Goal: Task Accomplishment & Management: Manage account settings

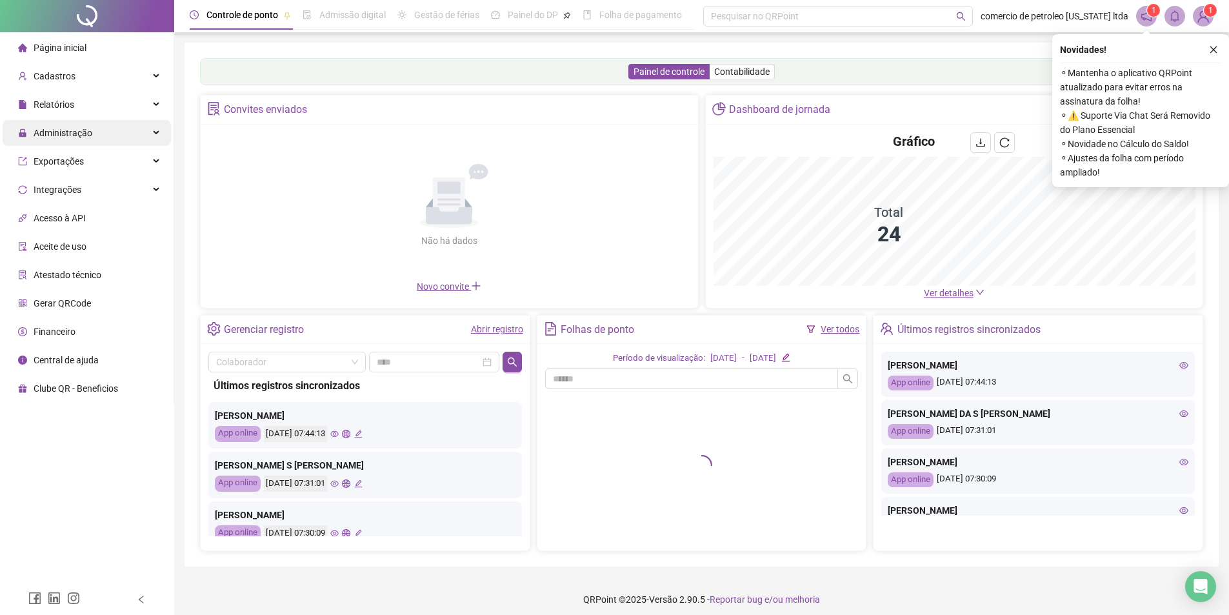
click at [75, 130] on span "Administração" at bounding box center [63, 133] width 59 height 10
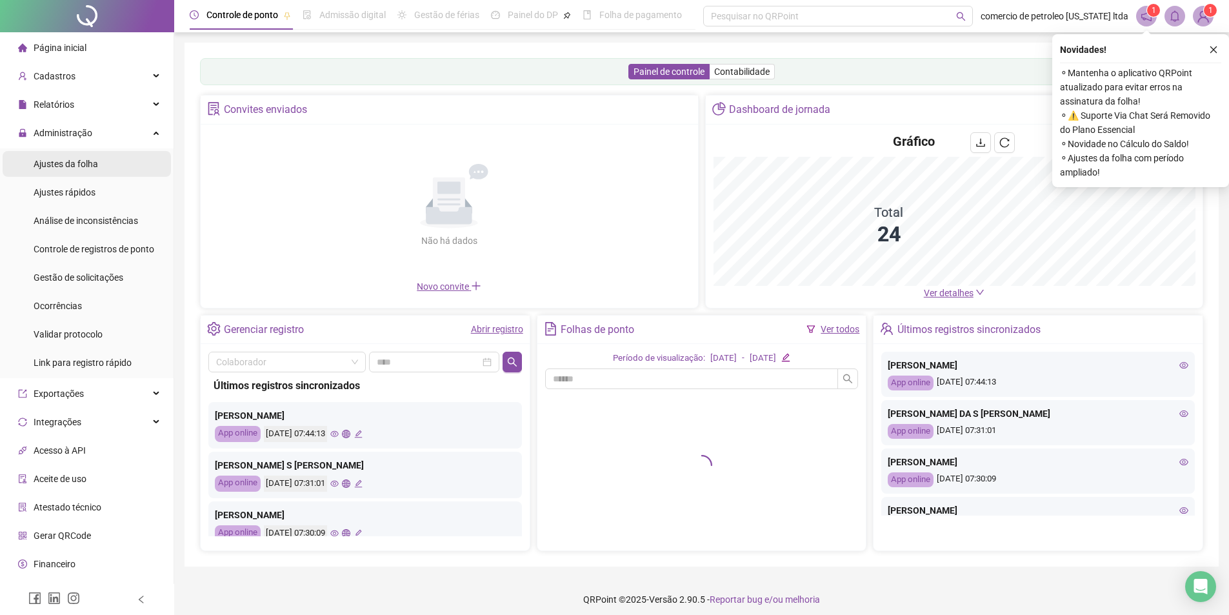
click at [70, 160] on span "Ajustes da folha" at bounding box center [66, 164] width 64 height 10
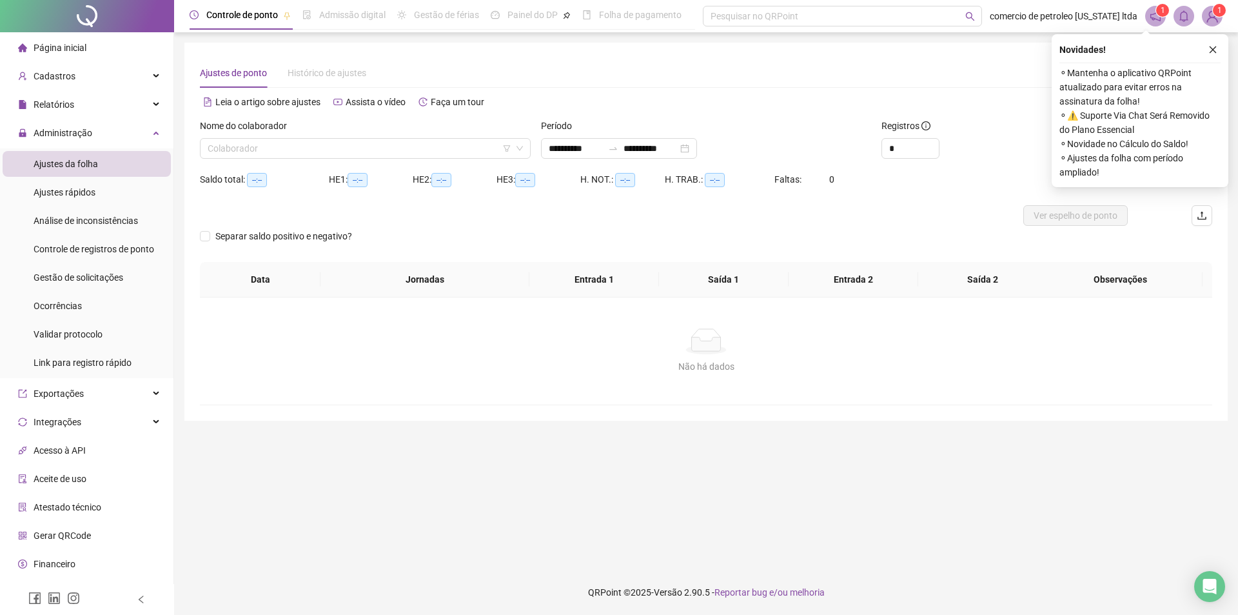
type input "**********"
click at [280, 152] on input "search" at bounding box center [360, 148] width 304 height 19
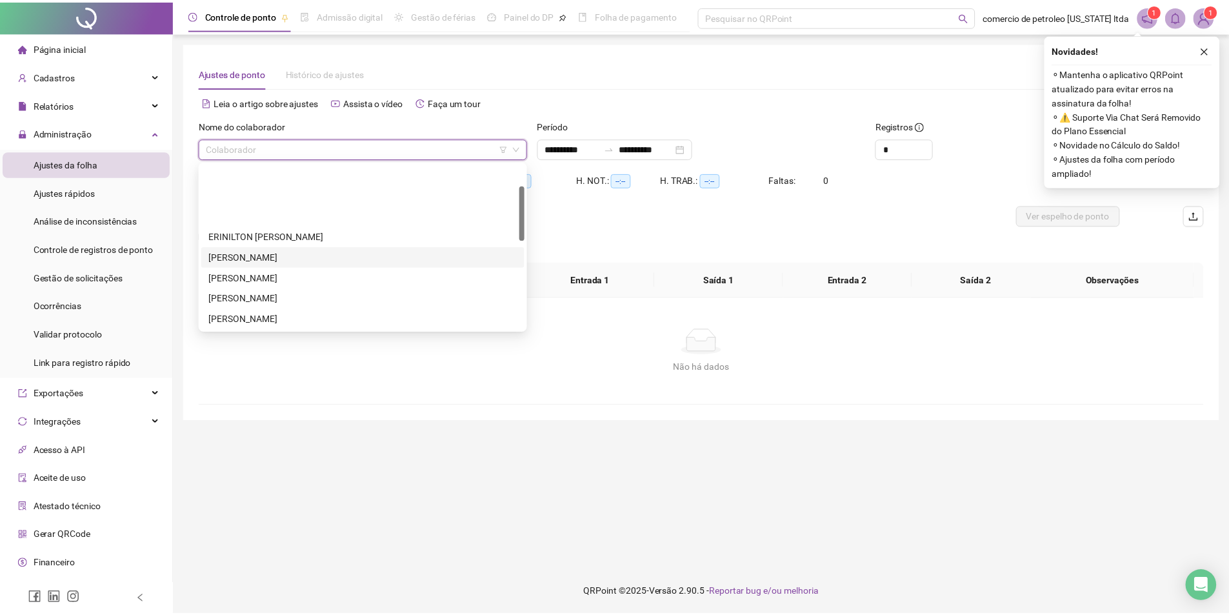
scroll to position [129, 0]
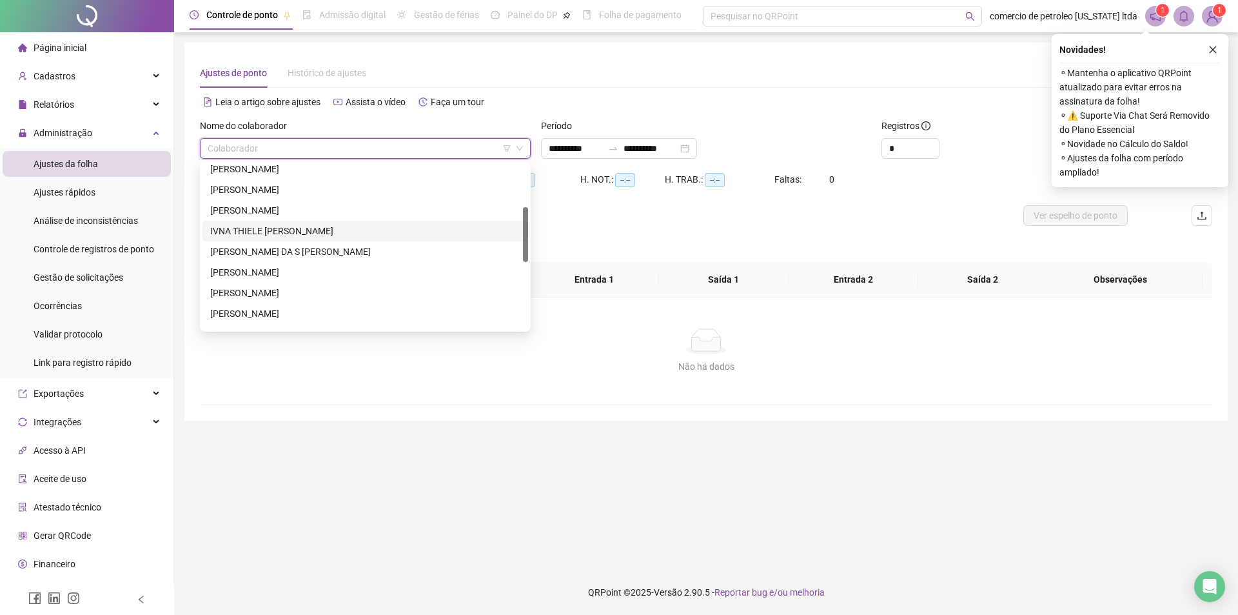
click at [262, 232] on div "IVNA THIELE [PERSON_NAME]" at bounding box center [365, 231] width 310 height 14
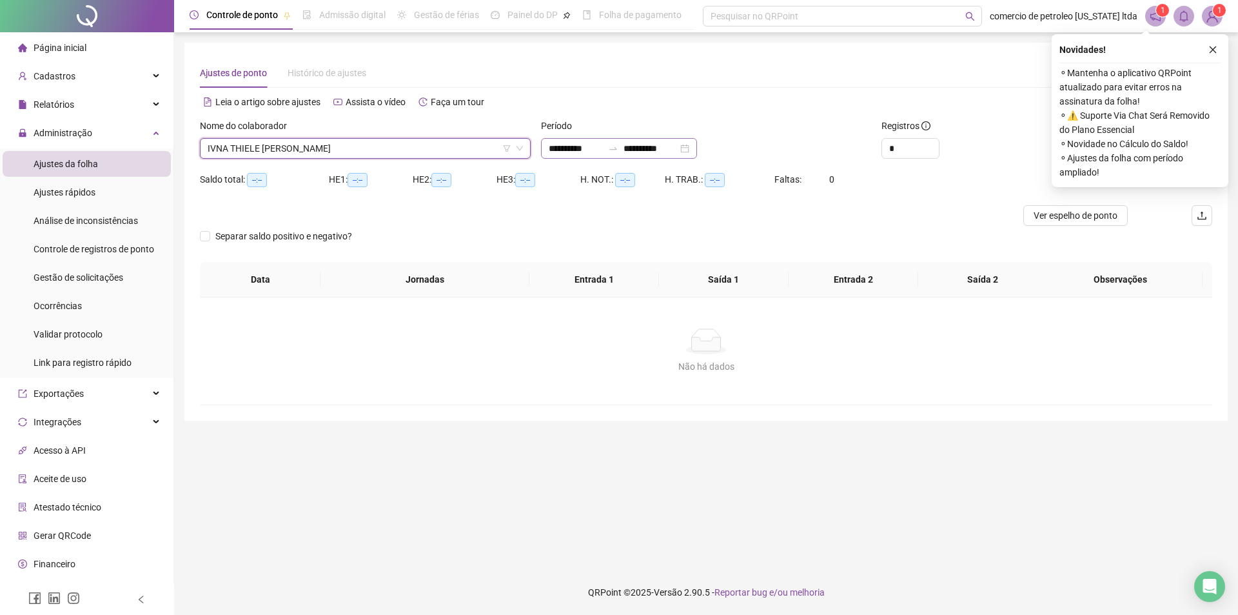
click at [697, 148] on div "**********" at bounding box center [619, 148] width 156 height 21
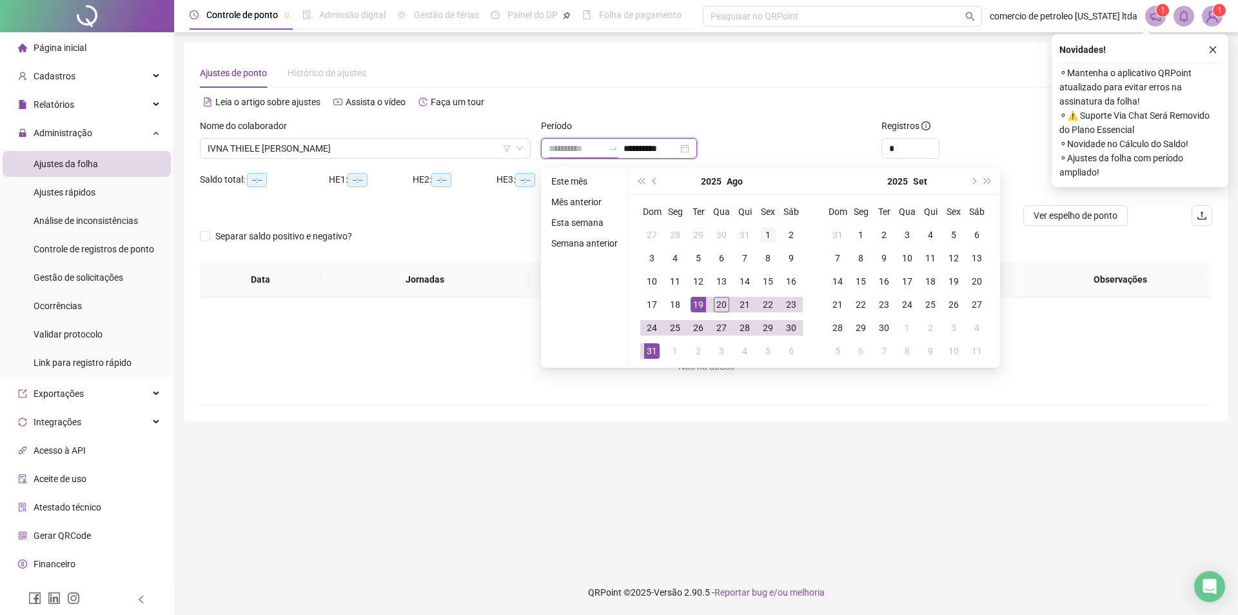
type input "**********"
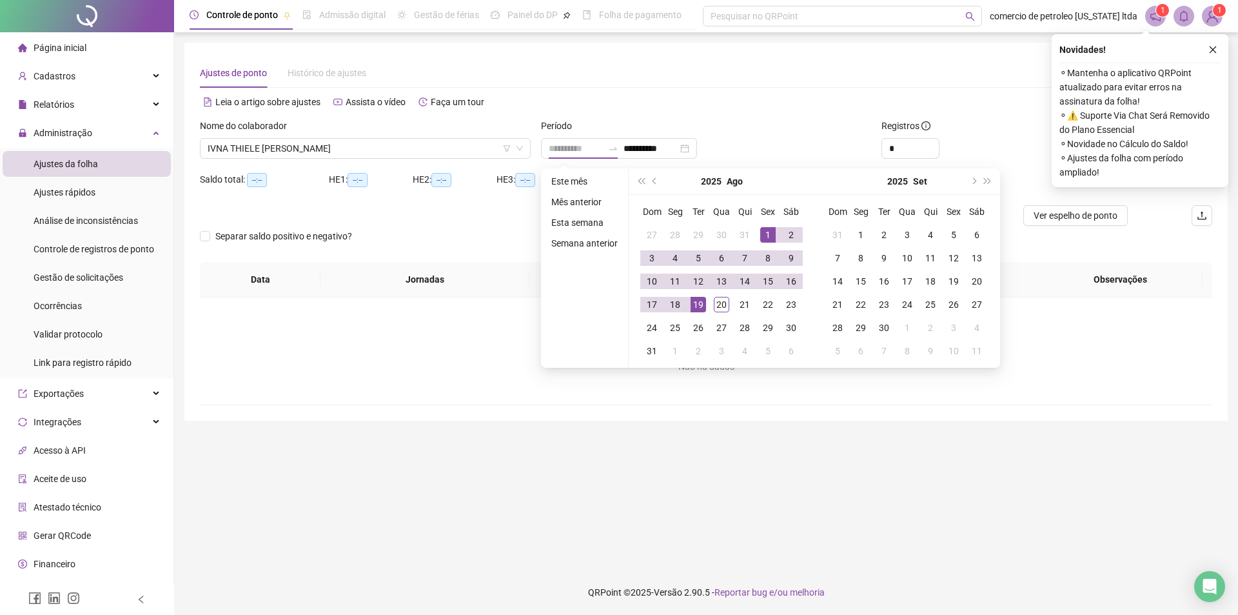
click at [766, 232] on div "1" at bounding box center [767, 234] width 15 height 15
type input "**********"
click at [719, 309] on div "20" at bounding box center [721, 304] width 15 height 15
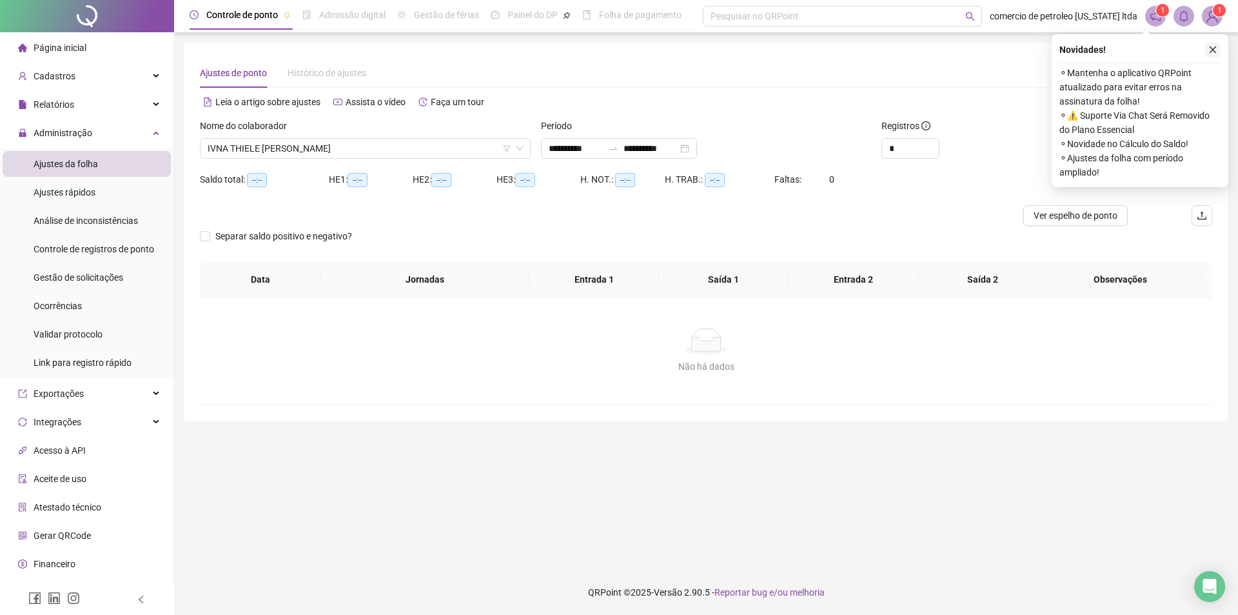
click at [1216, 49] on icon "close" at bounding box center [1213, 49] width 9 height 9
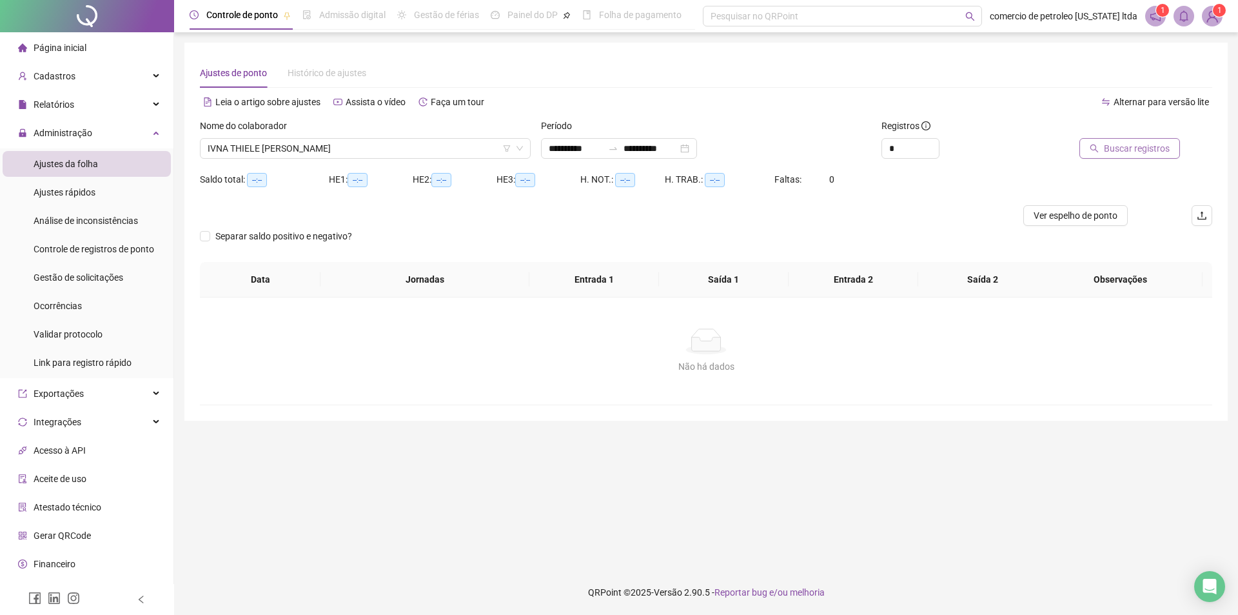
click at [1125, 154] on span "Buscar registros" at bounding box center [1137, 148] width 66 height 14
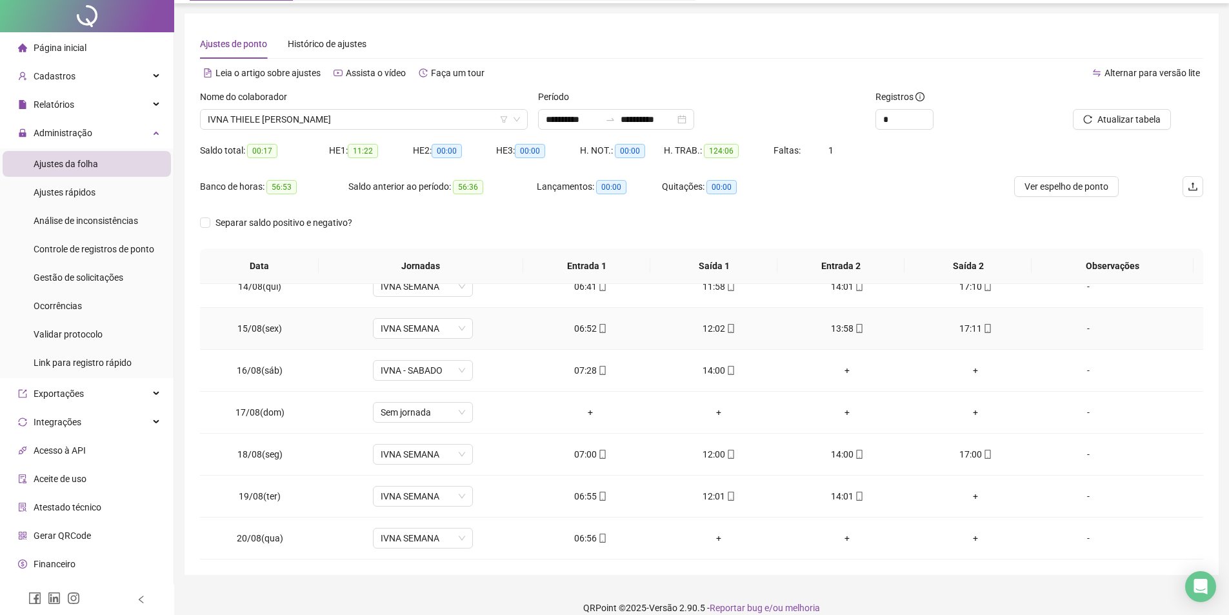
scroll to position [45, 0]
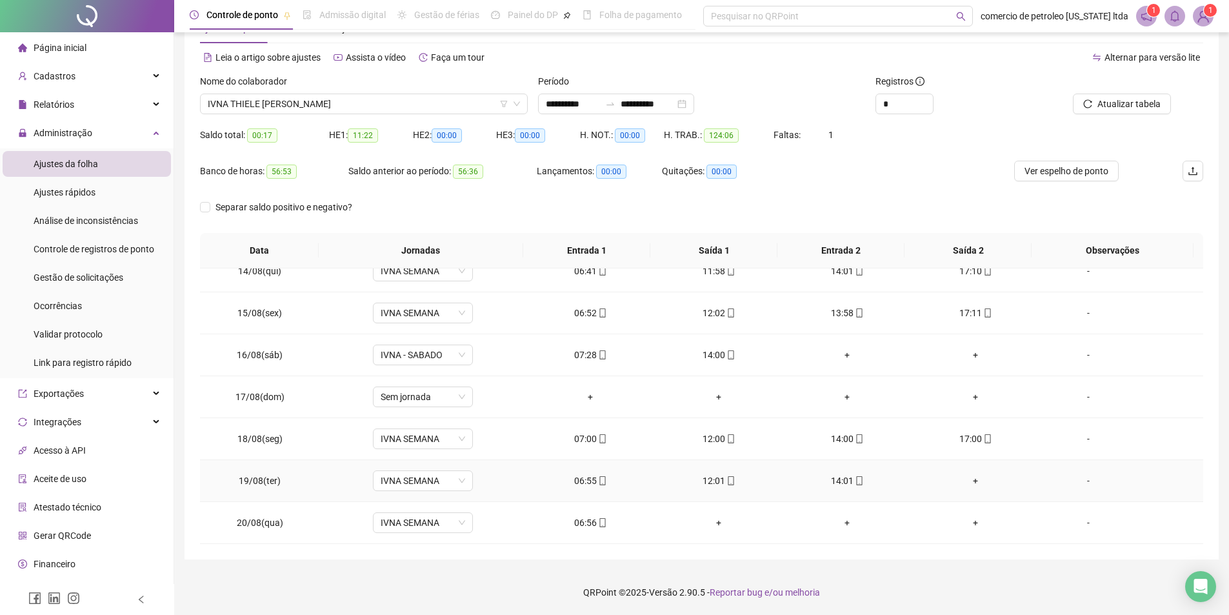
click at [976, 479] on div "+" at bounding box center [976, 480] width 108 height 14
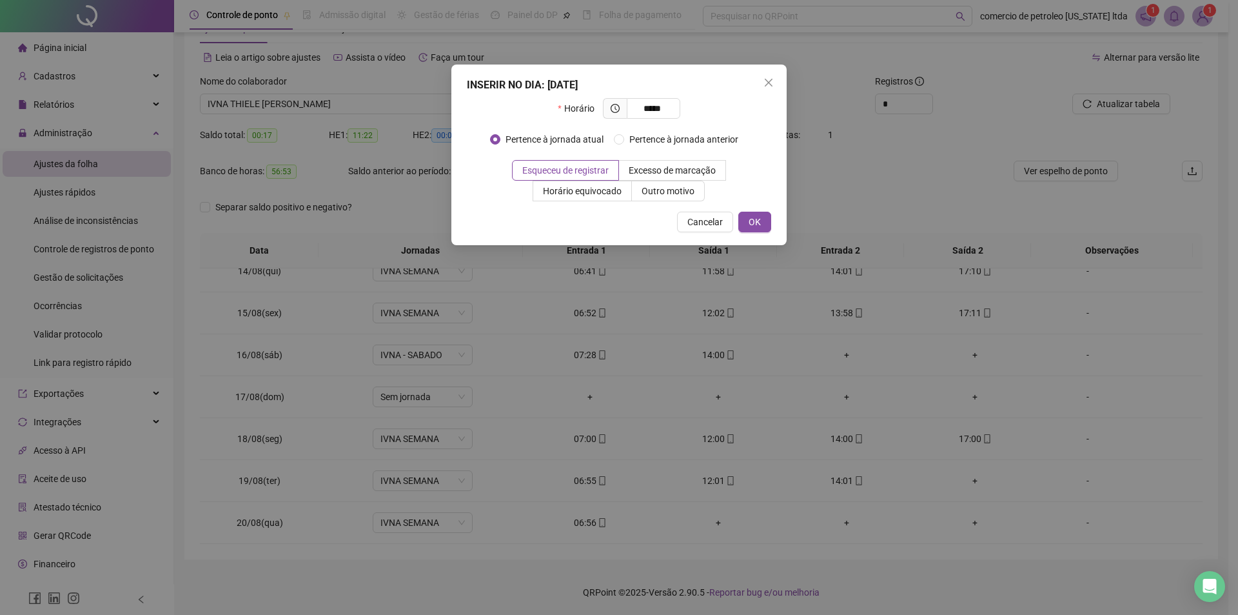
type input "*****"
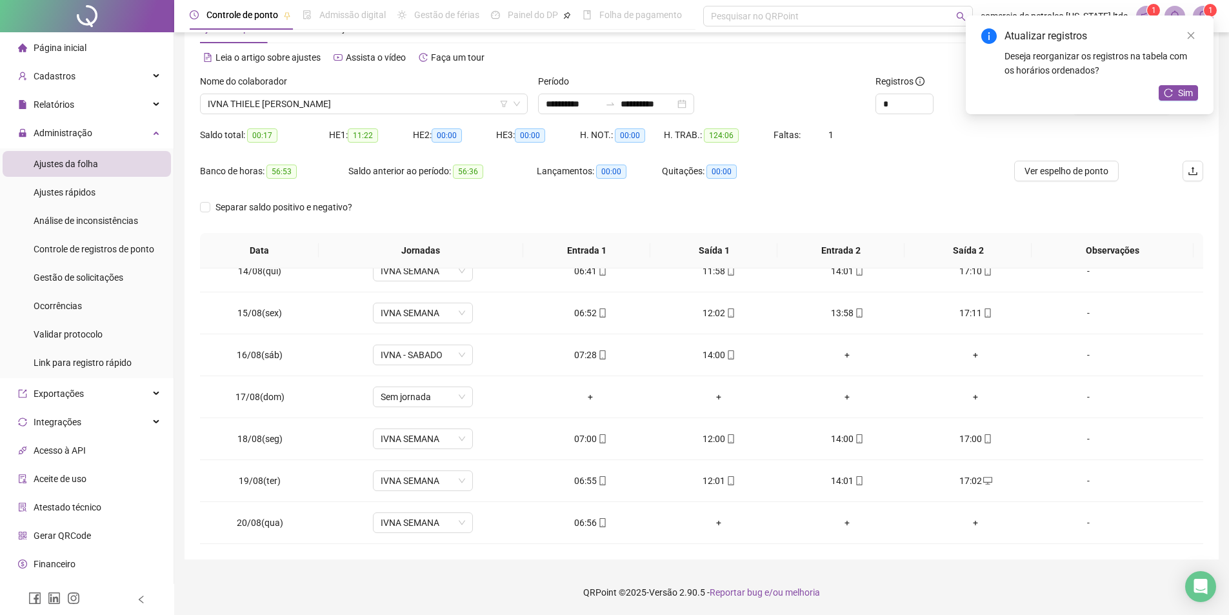
click at [1173, 84] on div "Atualizar registros Deseja reorganizar os registros na tabela com os horários o…" at bounding box center [1090, 64] width 248 height 99
click at [1174, 92] on button "Sim" at bounding box center [1177, 92] width 39 height 15
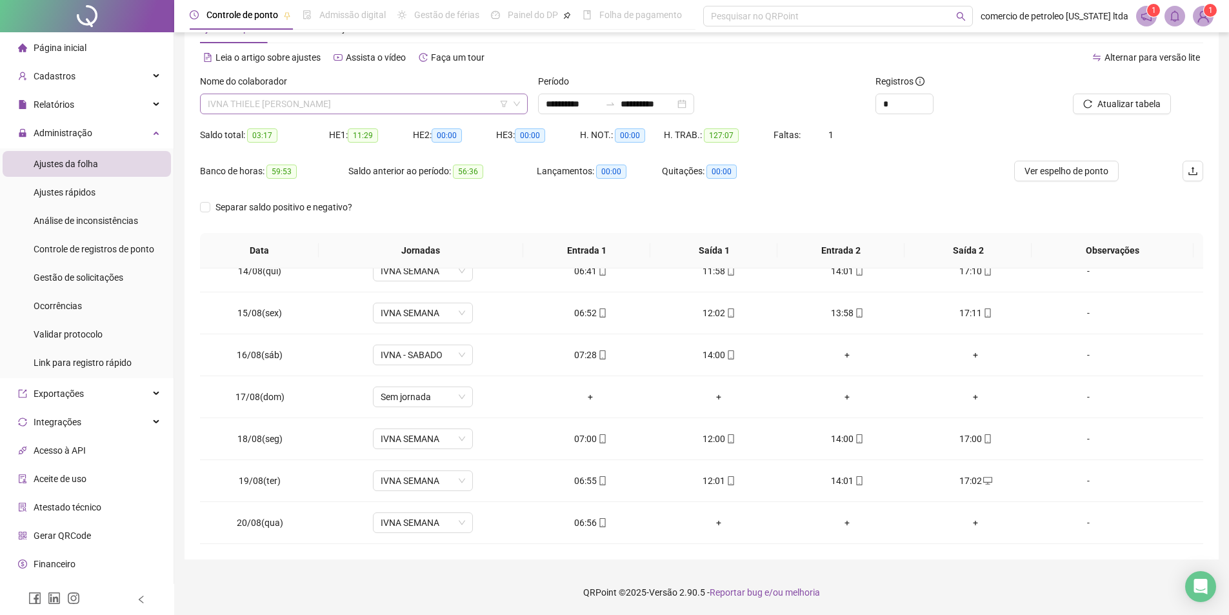
click at [381, 104] on span "IVNA THIELE SILVESTRE ALENCAR ARAUJO" at bounding box center [364, 103] width 312 height 19
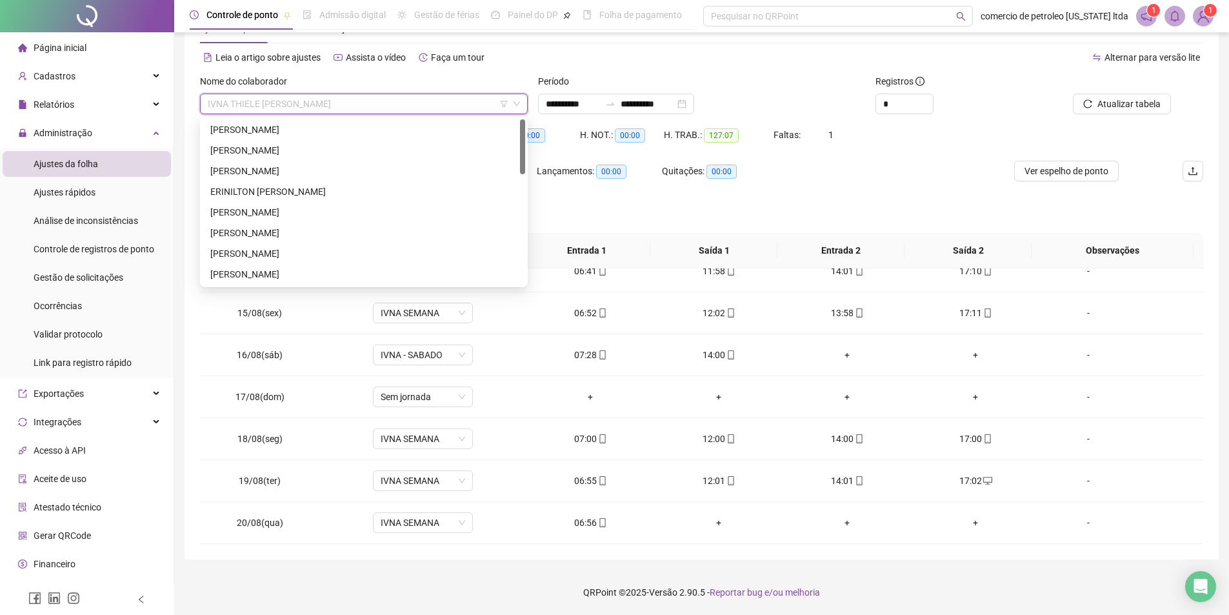
scroll to position [0, 0]
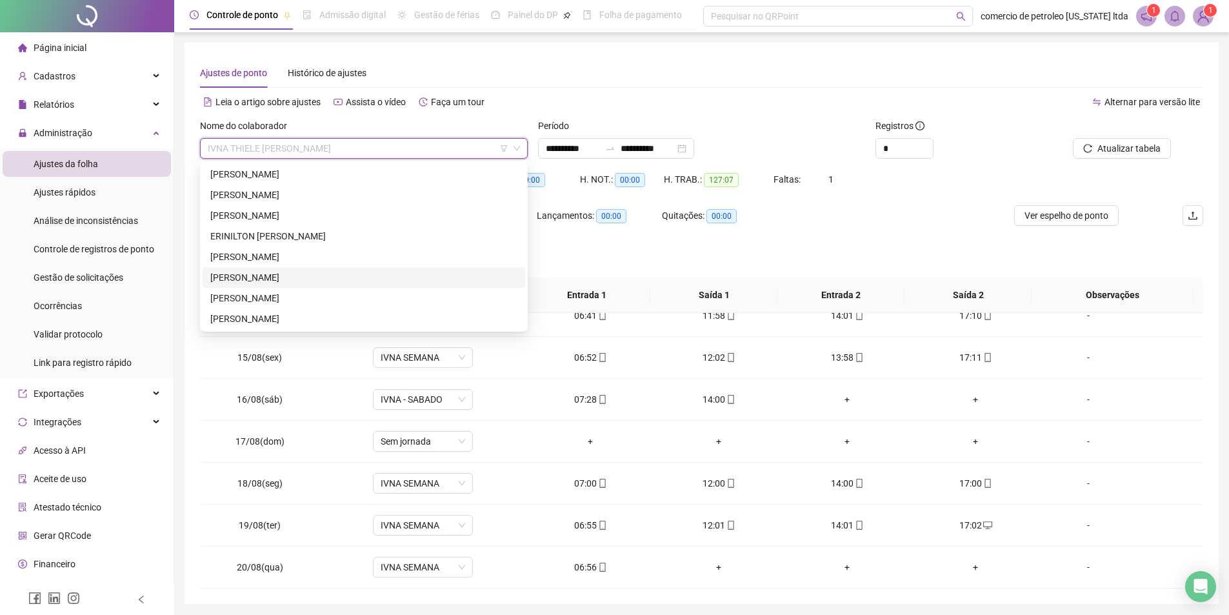
click at [239, 281] on div "GABRIELA MATOS FERREIRA" at bounding box center [363, 277] width 307 height 14
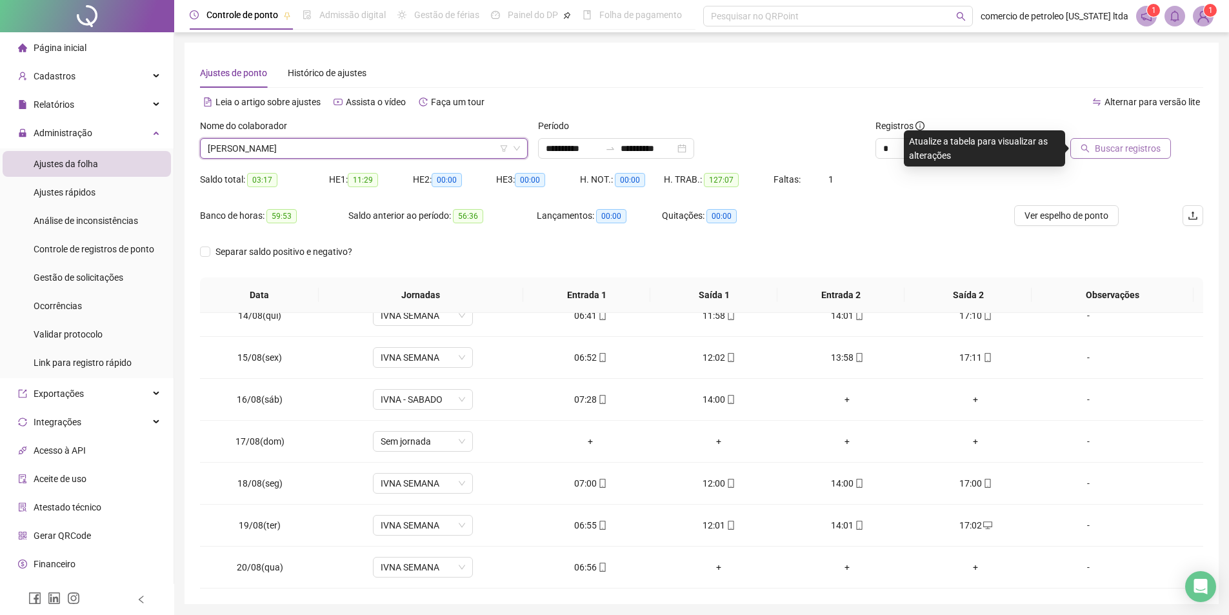
click at [1132, 151] on span "Buscar registros" at bounding box center [1127, 148] width 66 height 14
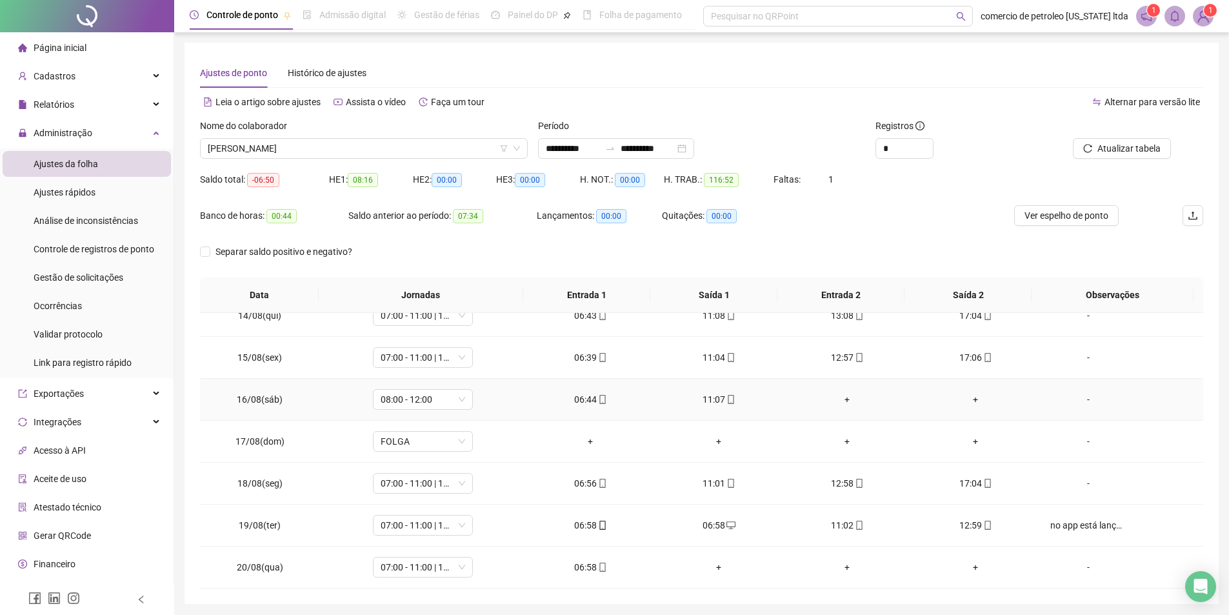
scroll to position [45, 0]
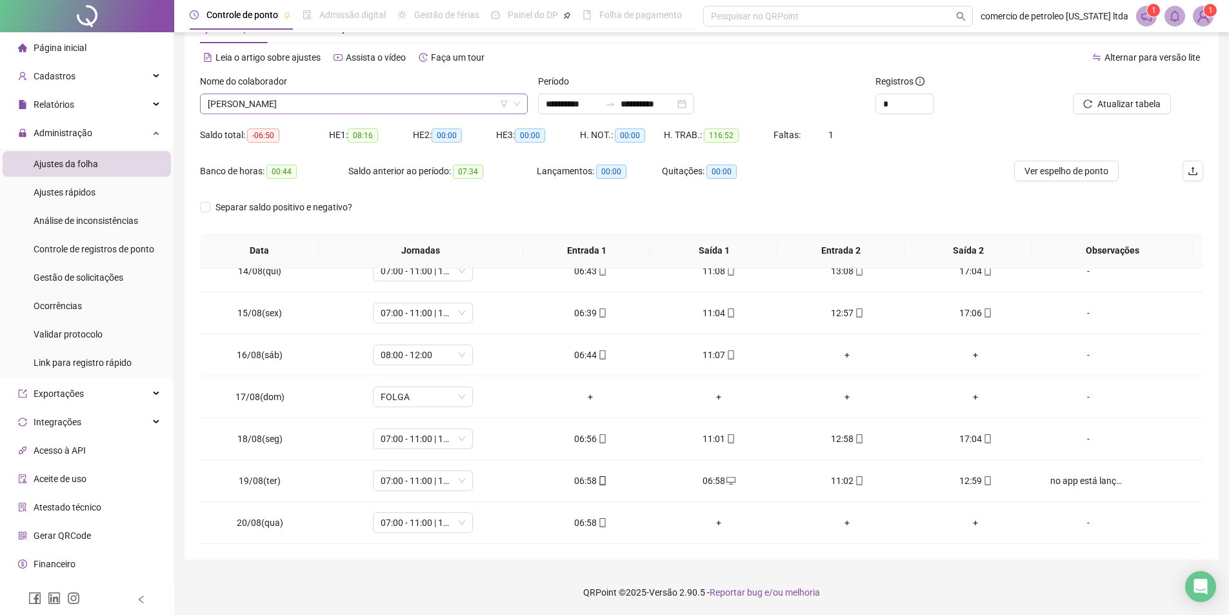
click at [339, 106] on span "GABRIELA MATOS FERREIRA" at bounding box center [364, 103] width 312 height 19
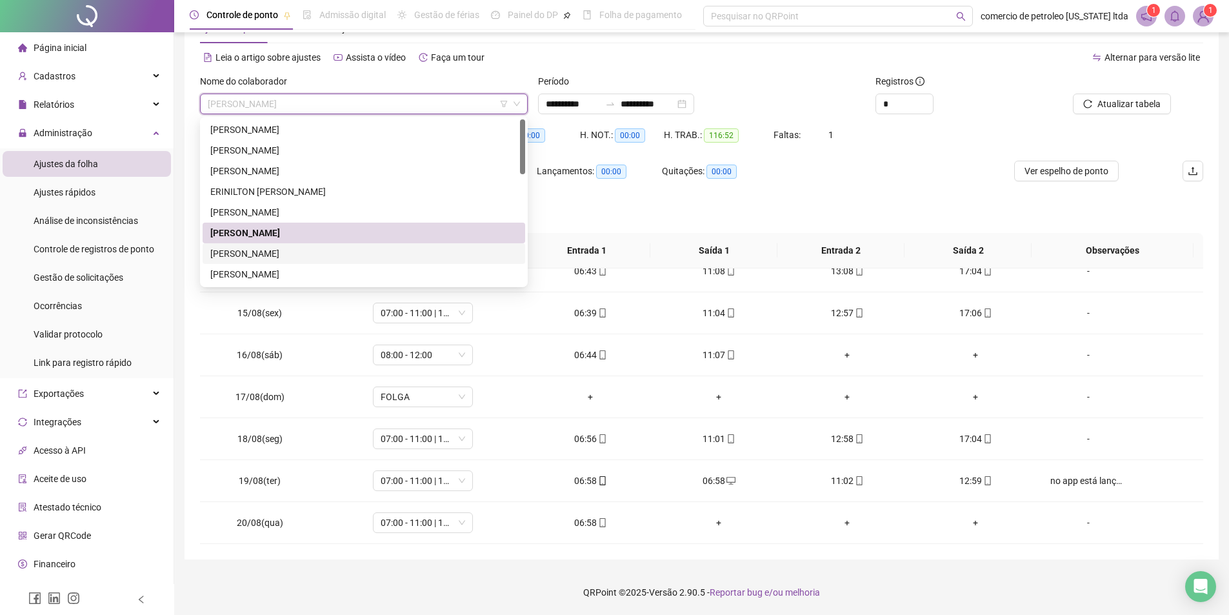
click at [249, 249] on div "GERALDO FERREIRA DA SILVA" at bounding box center [363, 253] width 307 height 14
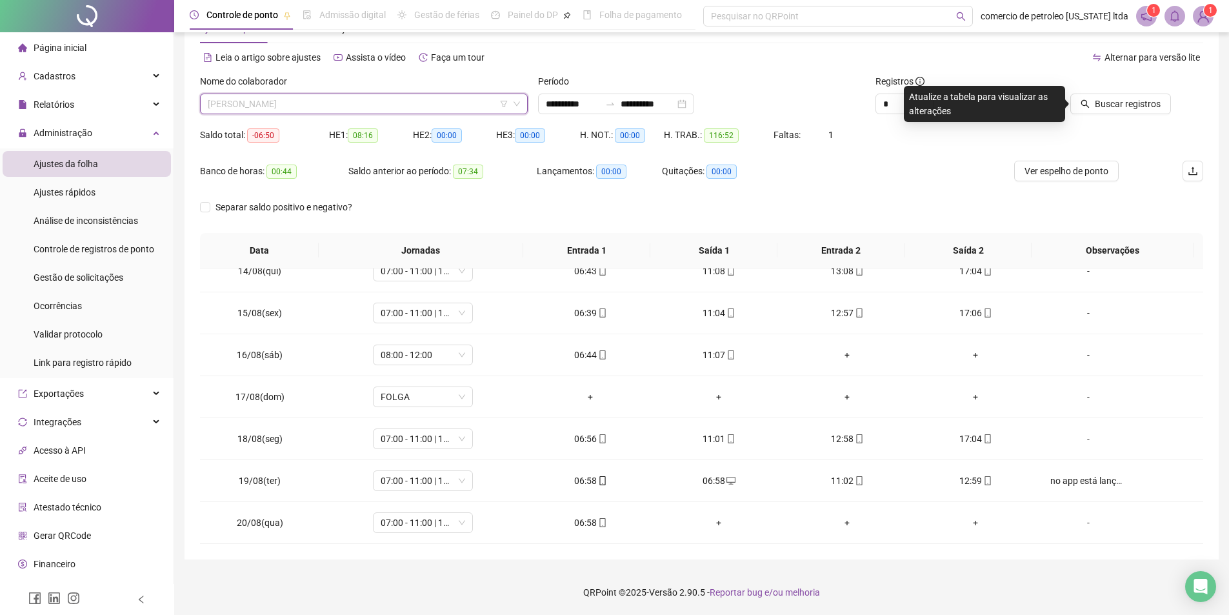
click at [387, 108] on span "GERALDO FERREIRA DA SILVA" at bounding box center [364, 103] width 312 height 19
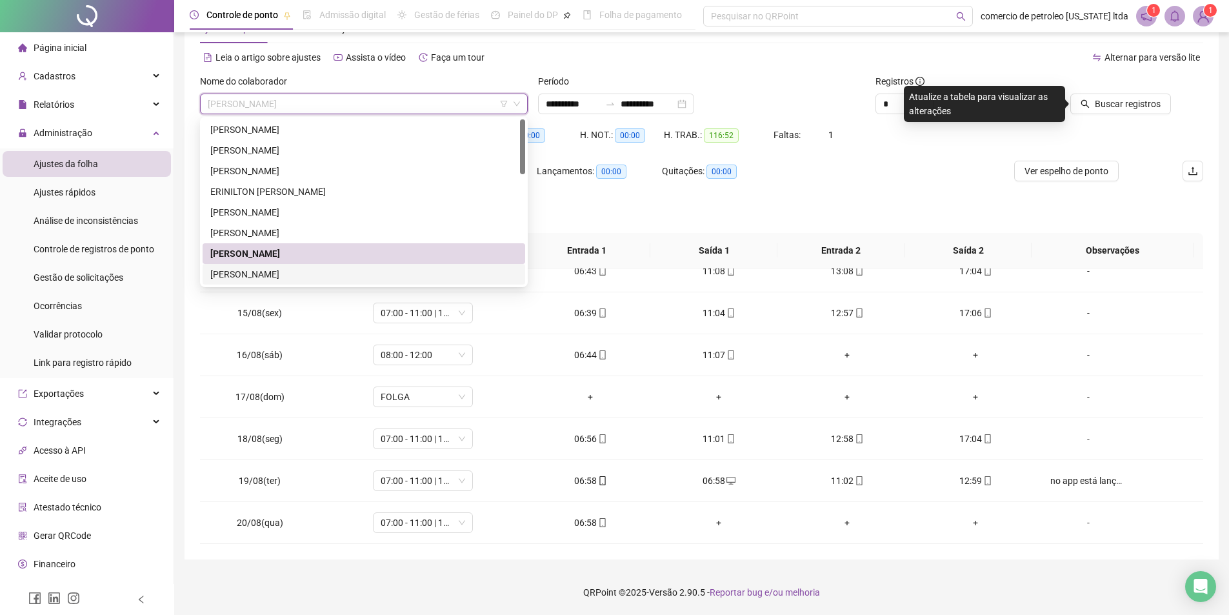
click at [244, 279] on div "ÍCARO DE OLIVEIRA NEVES" at bounding box center [363, 274] width 307 height 14
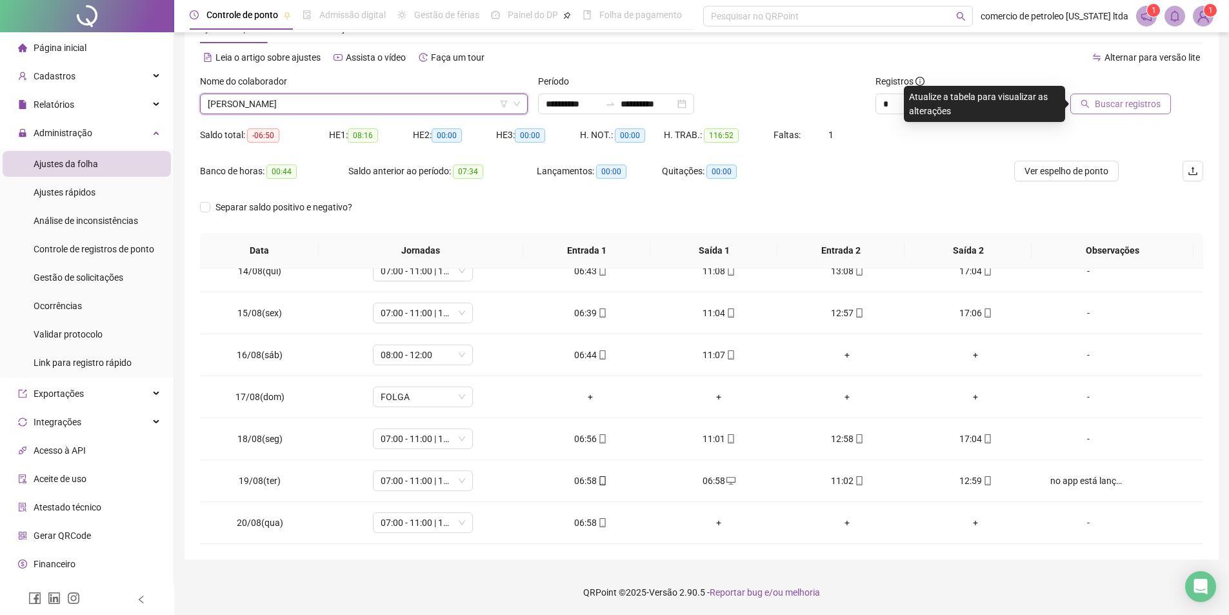
click at [1133, 108] on span "Buscar registros" at bounding box center [1127, 104] width 66 height 14
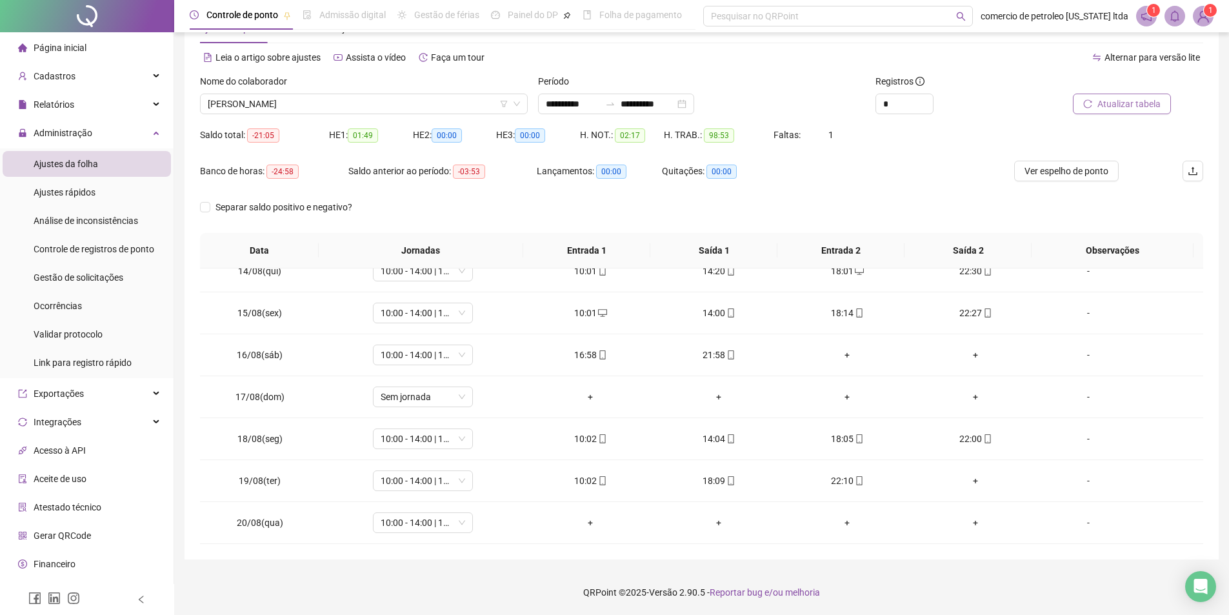
click at [1147, 99] on span "Atualizar tabela" at bounding box center [1128, 104] width 63 height 14
click at [1080, 168] on span "Ver espelho de ponto" at bounding box center [1066, 171] width 84 height 14
click at [340, 99] on span "ÍCARO DE OLIVEIRA NEVES" at bounding box center [364, 103] width 312 height 19
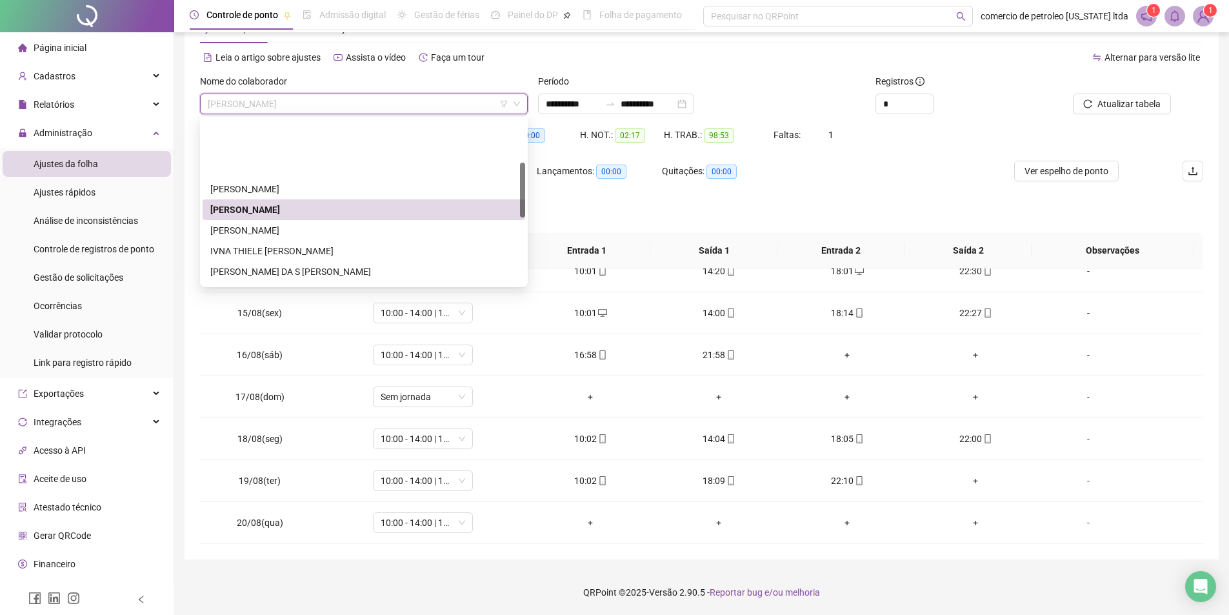
scroll to position [129, 0]
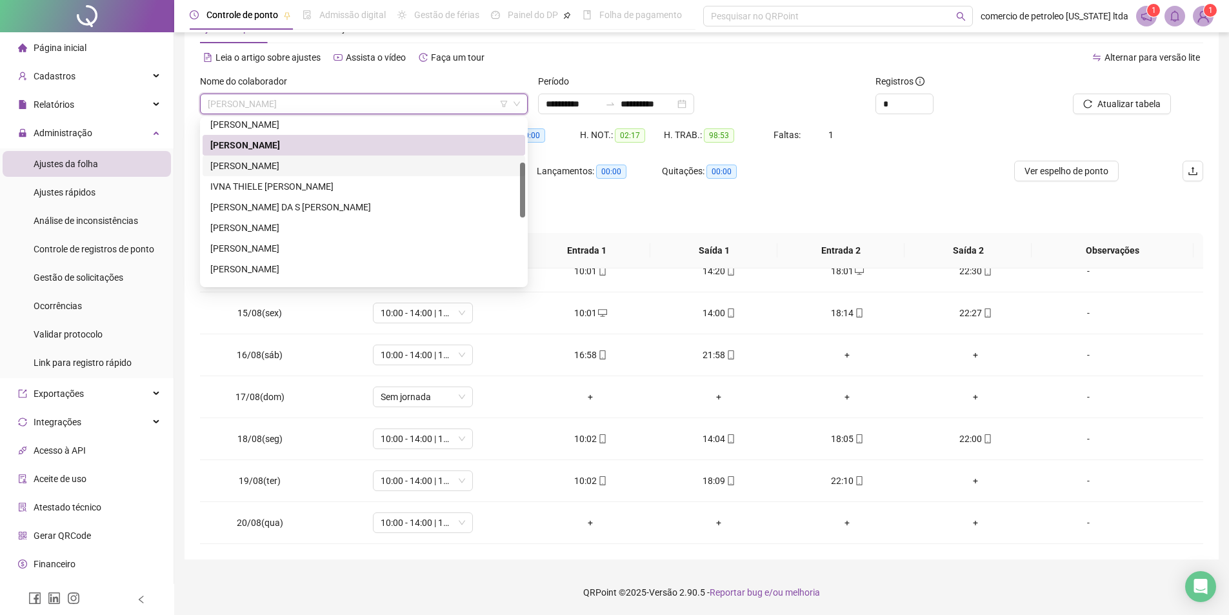
click at [281, 166] on div "IGOR JOSE DOS SANTOS SILVA" at bounding box center [363, 166] width 307 height 14
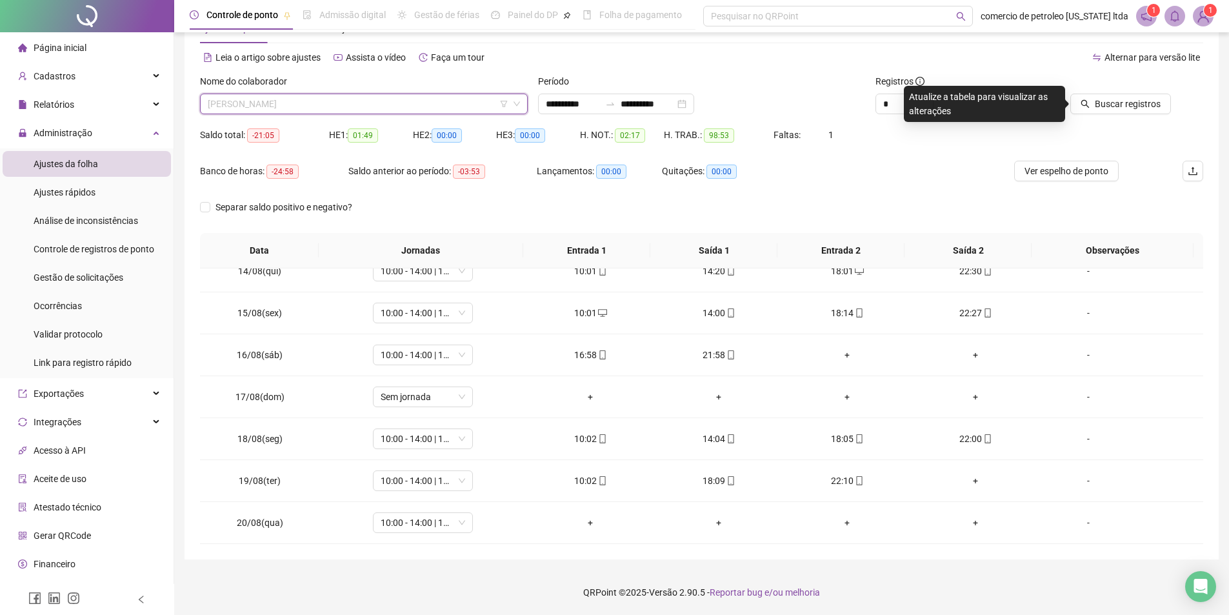
click at [312, 103] on span "IGOR JOSE DOS SANTOS SILVA" at bounding box center [364, 103] width 312 height 19
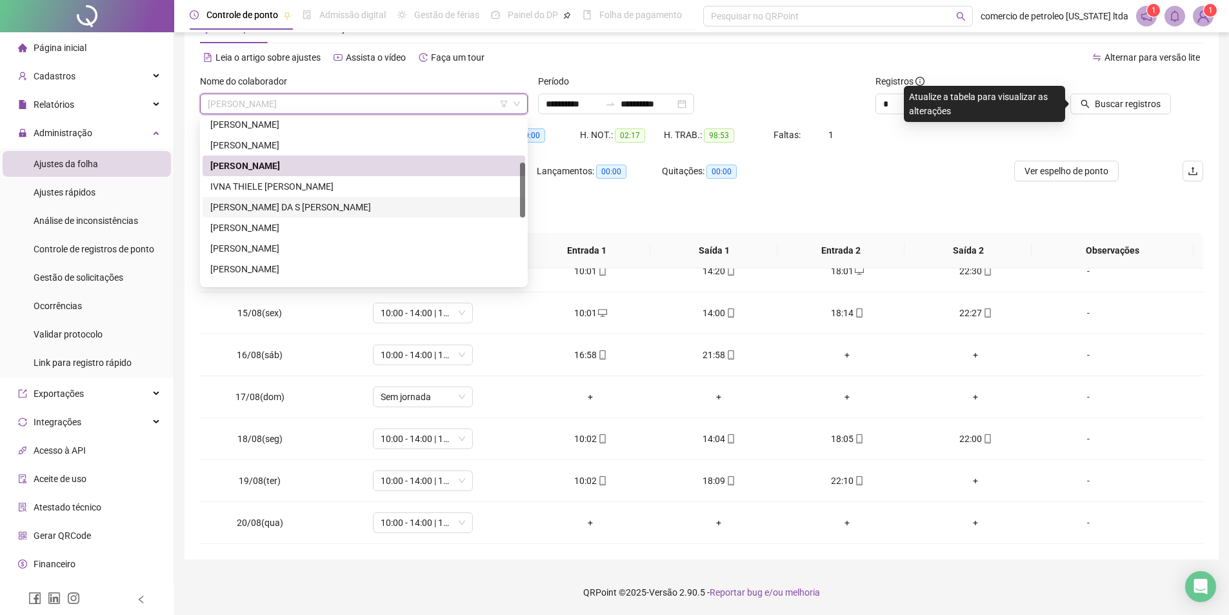
click at [260, 208] on div "JOAO PAULO DA S ILVA BATISTA" at bounding box center [363, 207] width 307 height 14
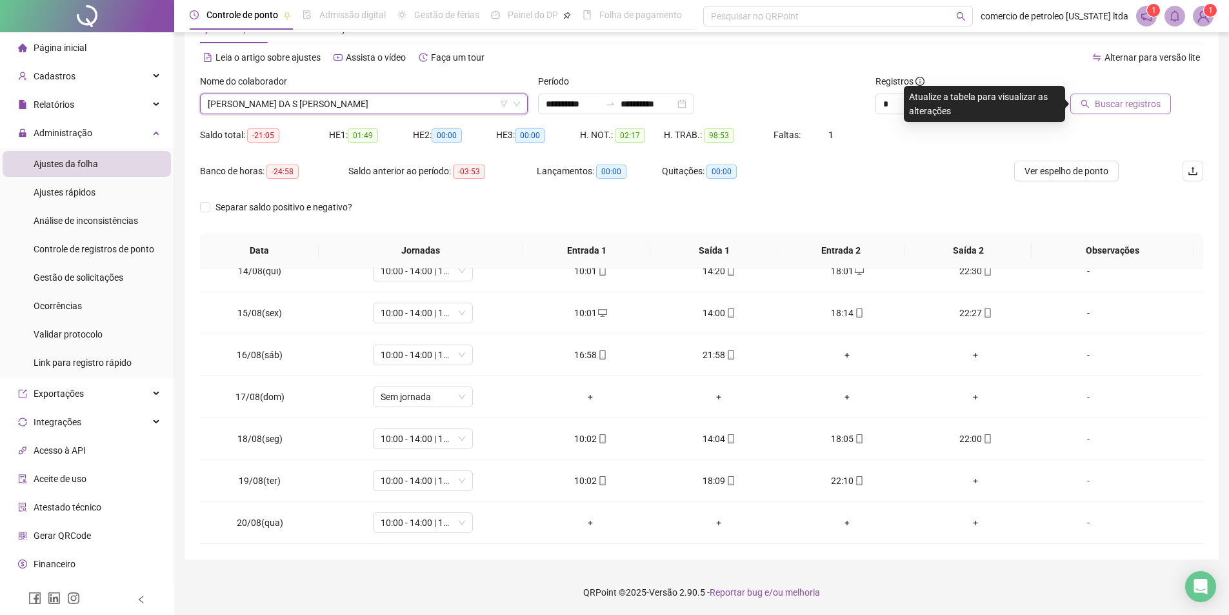
click at [1102, 107] on span "Buscar registros" at bounding box center [1127, 104] width 66 height 14
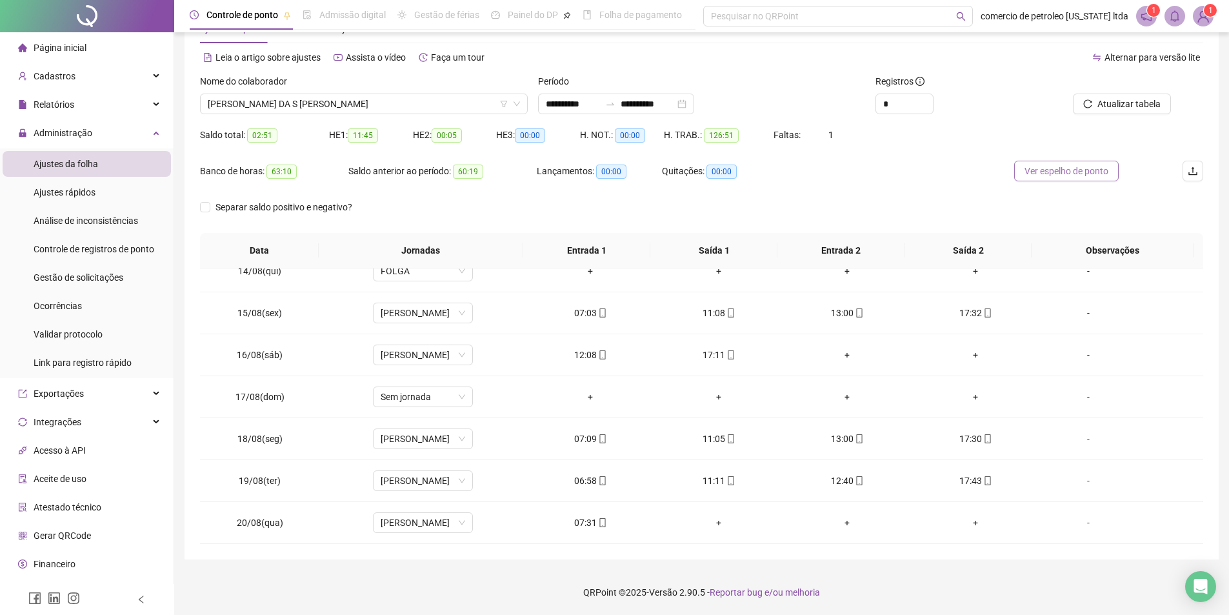
click at [1076, 173] on span "Ver espelho de ponto" at bounding box center [1066, 171] width 84 height 14
click at [343, 106] on span "JOAO PAULO DA S ILVA BATISTA" at bounding box center [364, 103] width 312 height 19
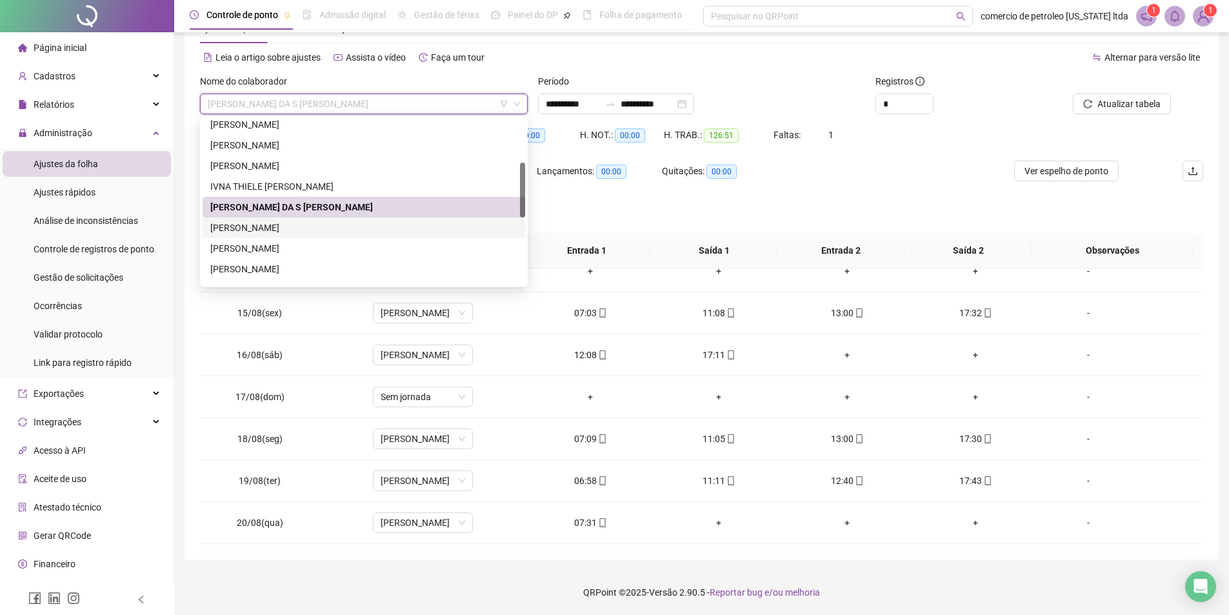
click at [264, 231] on div "JOAO PAULO NUNES PINHEIRO" at bounding box center [363, 228] width 307 height 14
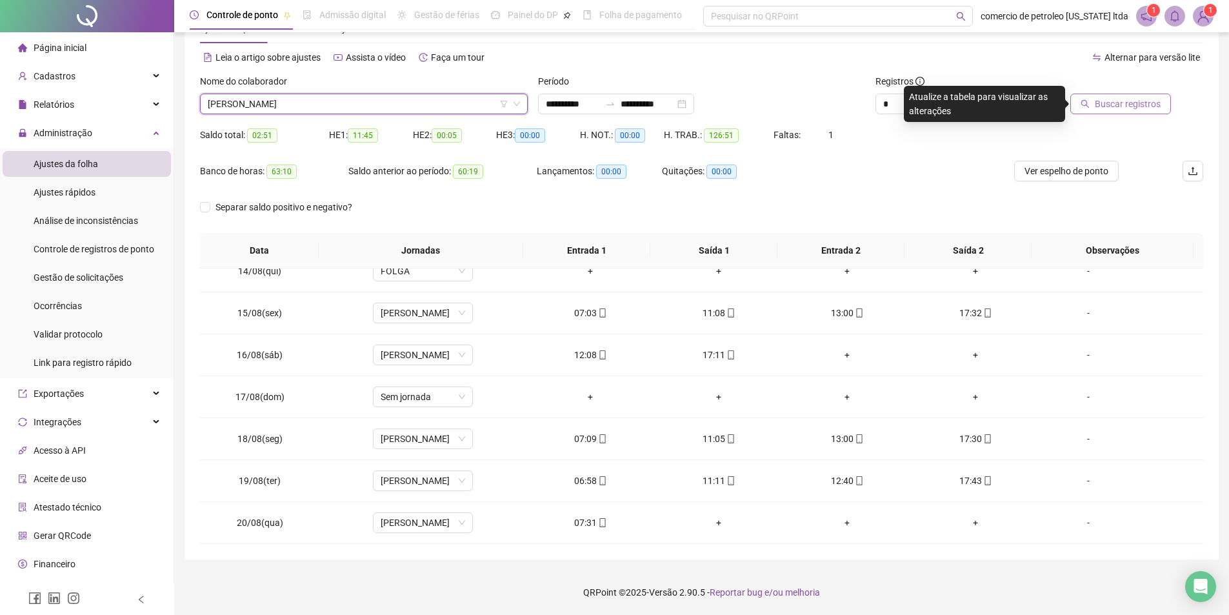
click at [1136, 108] on span "Buscar registros" at bounding box center [1127, 104] width 66 height 14
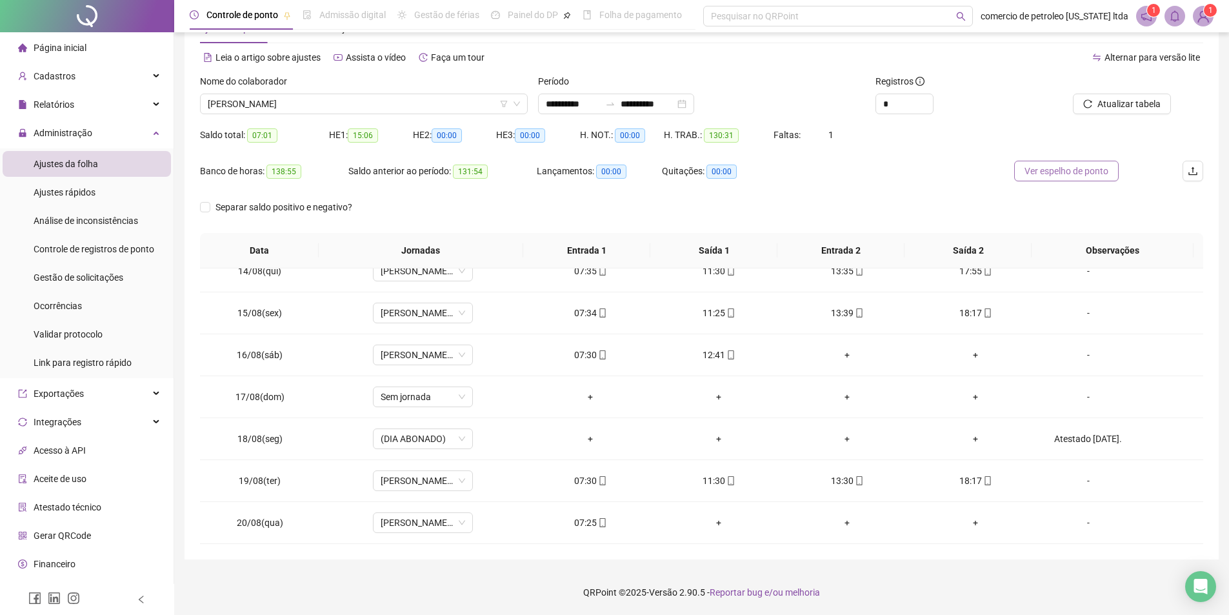
click at [1058, 167] on span "Ver espelho de ponto" at bounding box center [1066, 171] width 84 height 14
click at [389, 104] on span "JOAO PAULO NUNES PINHEIRO" at bounding box center [364, 103] width 312 height 19
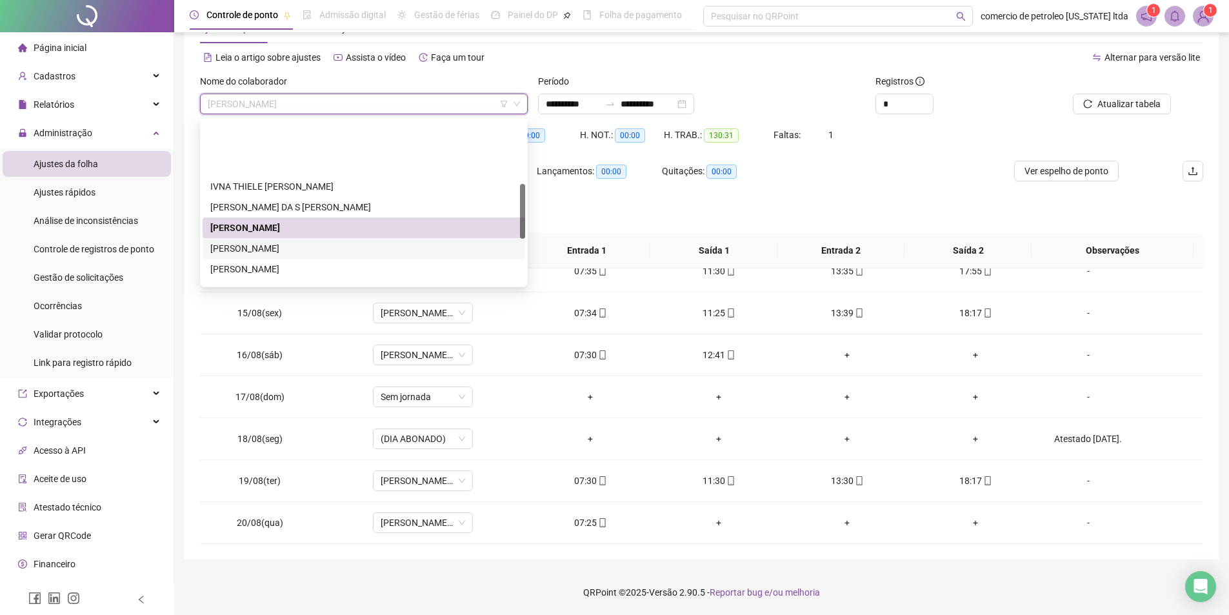
scroll to position [193, 0]
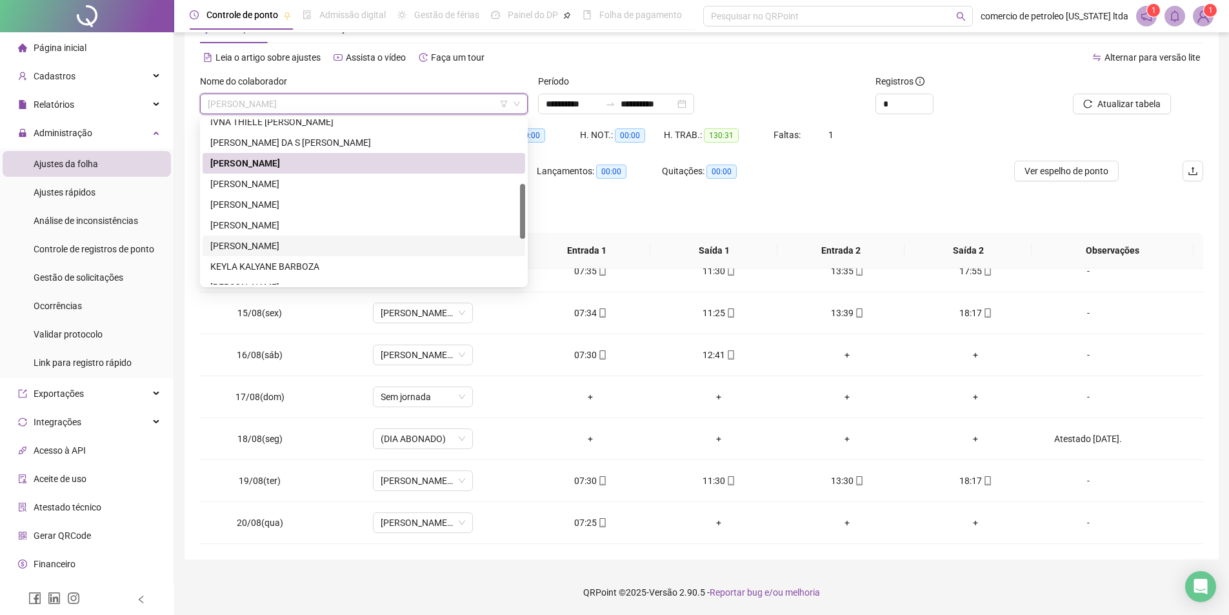
drag, startPoint x: 248, startPoint y: 244, endPoint x: 275, endPoint y: 232, distance: 29.1
click at [249, 244] on div "JOSE ROMARIO PEREIRA" at bounding box center [363, 246] width 307 height 14
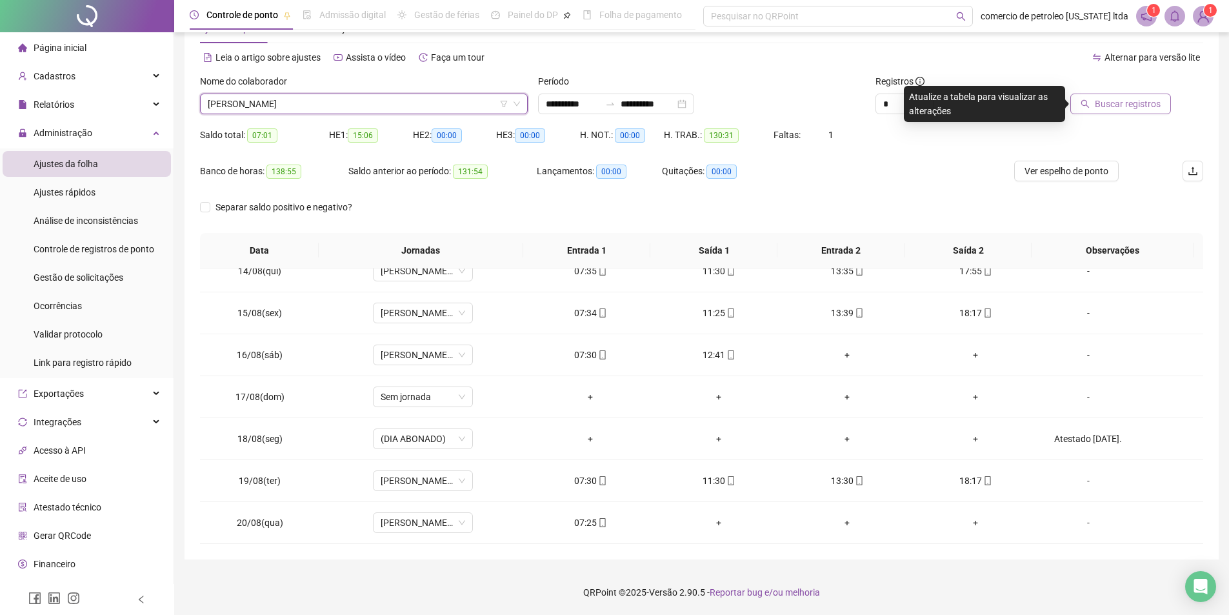
click at [1099, 104] on span "Buscar registros" at bounding box center [1127, 104] width 66 height 14
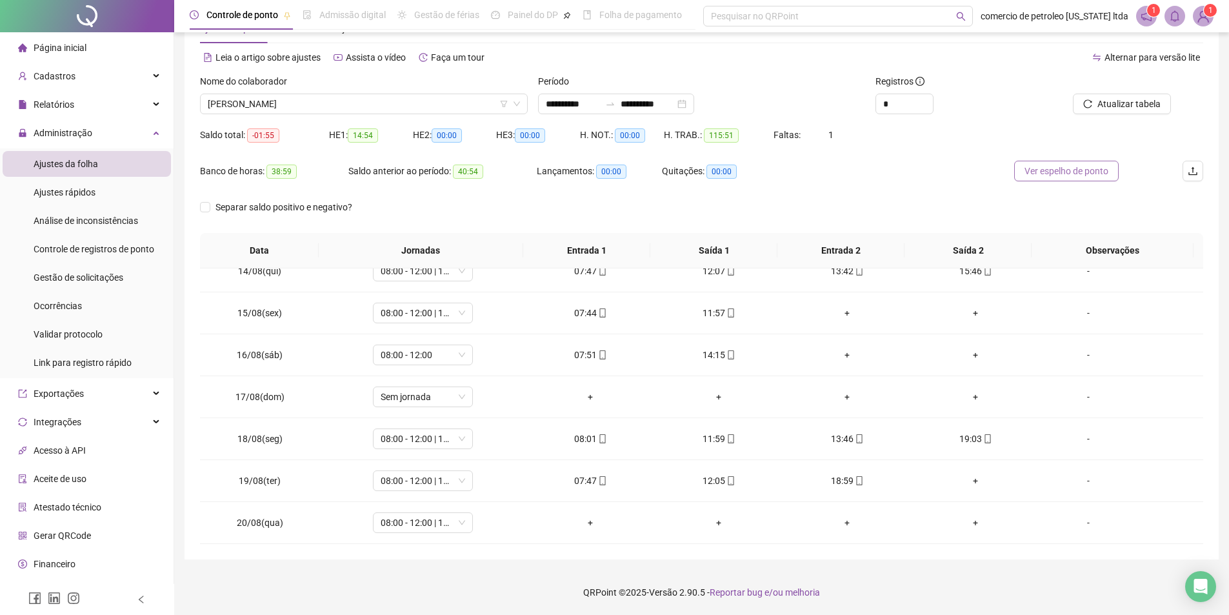
click at [1042, 174] on span "Ver espelho de ponto" at bounding box center [1066, 171] width 84 height 14
click at [357, 95] on span "JOSE ROMARIO PEREIRA" at bounding box center [364, 103] width 312 height 19
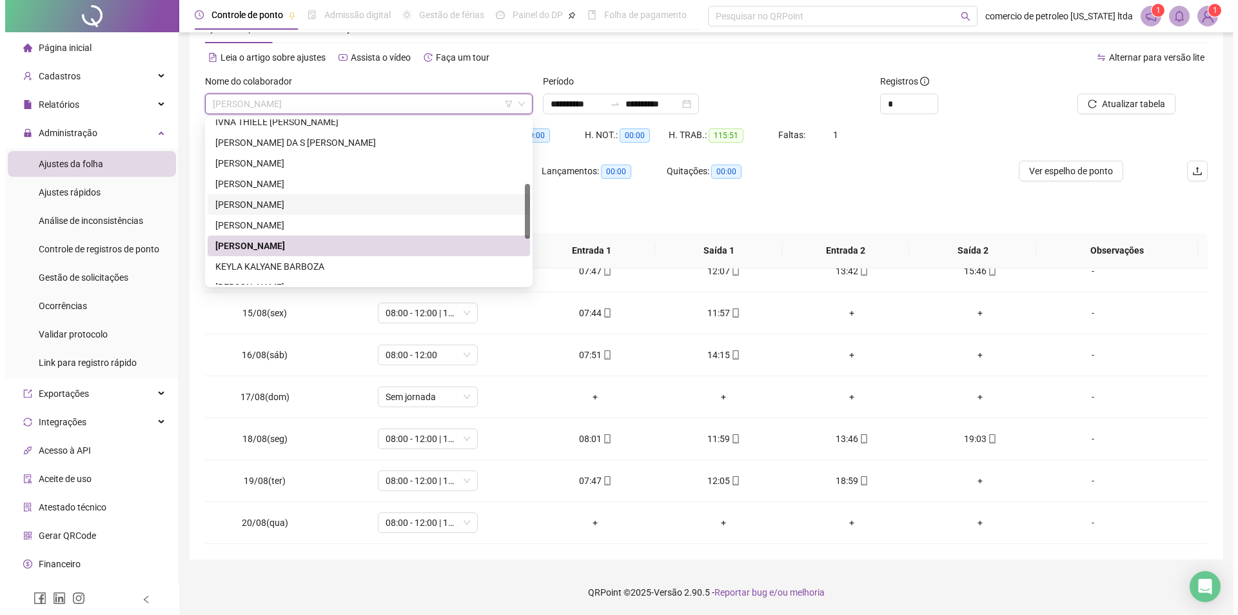
scroll to position [330, 0]
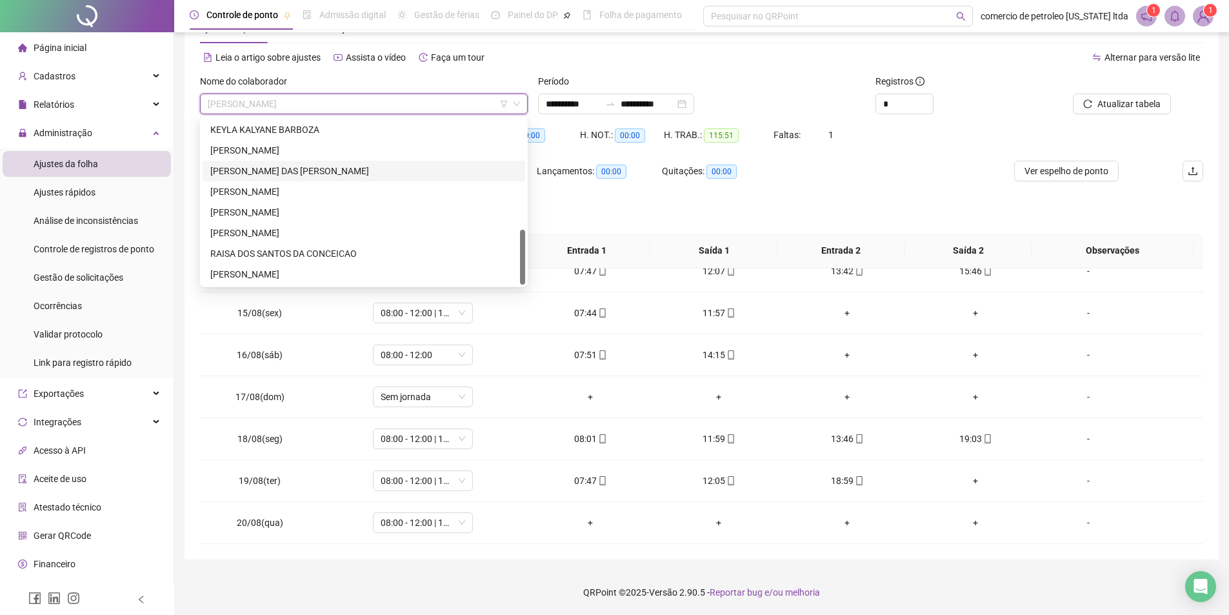
click at [304, 170] on div "MARIA DAS DORES DA CRUZ SILVA" at bounding box center [363, 171] width 307 height 14
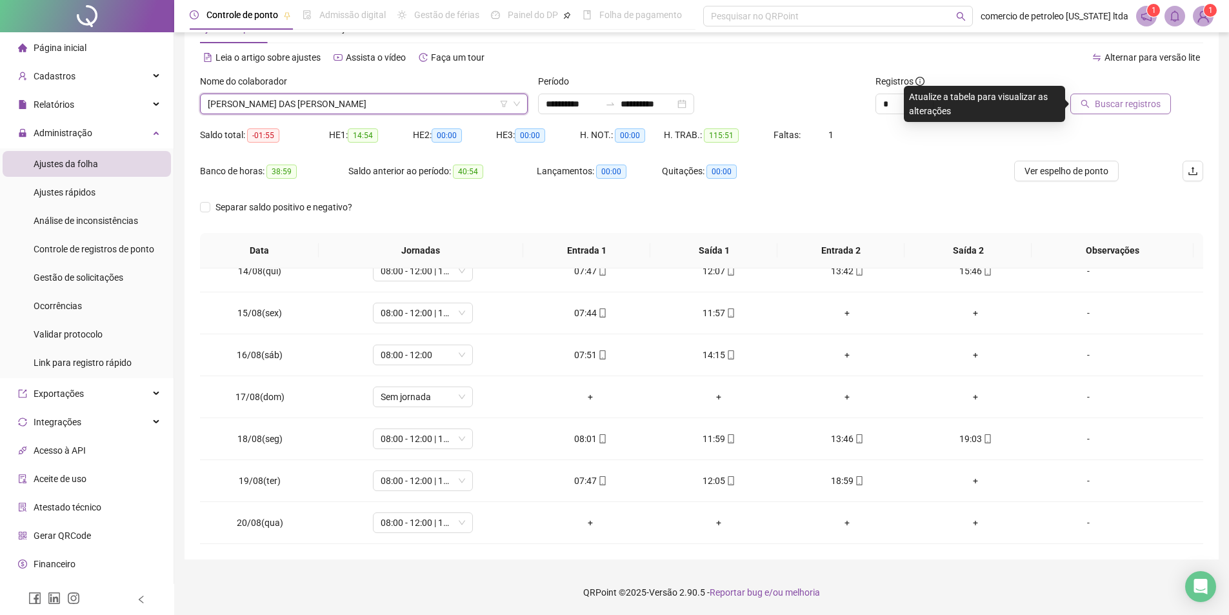
click at [1118, 99] on span "Buscar registros" at bounding box center [1127, 104] width 66 height 14
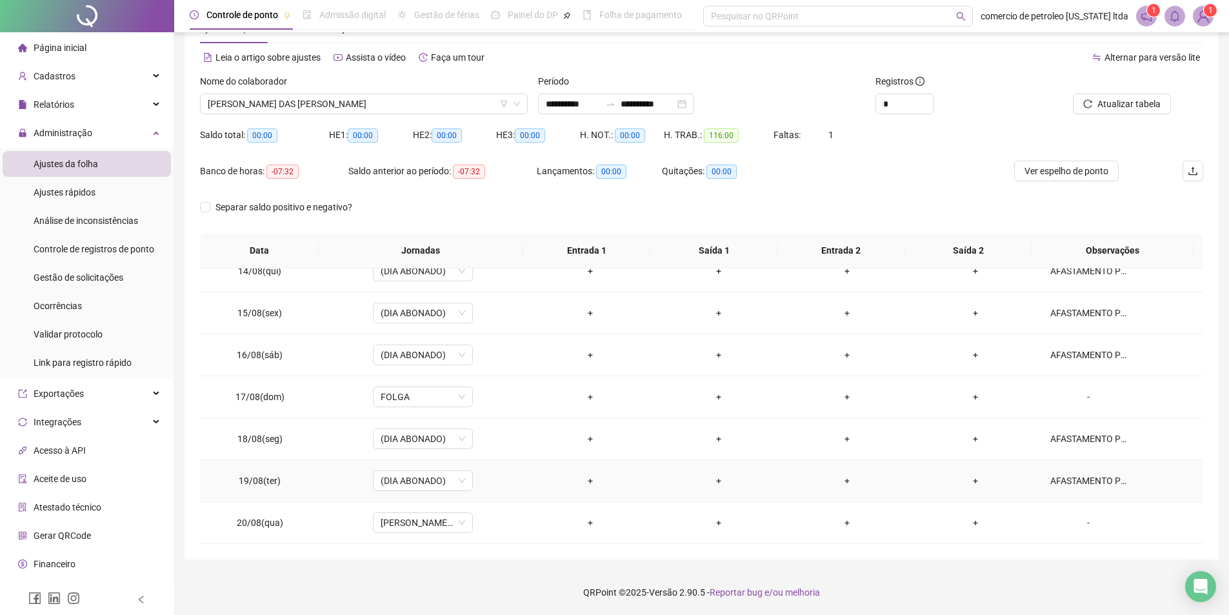
click at [1070, 481] on div "AFASTAMENTO PELO INSS. NOVO ATESTADO EM 07/08/25 REFERENTE A 60 DIAS. RETORNO E…" at bounding box center [1088, 480] width 76 height 14
type textarea "**********"
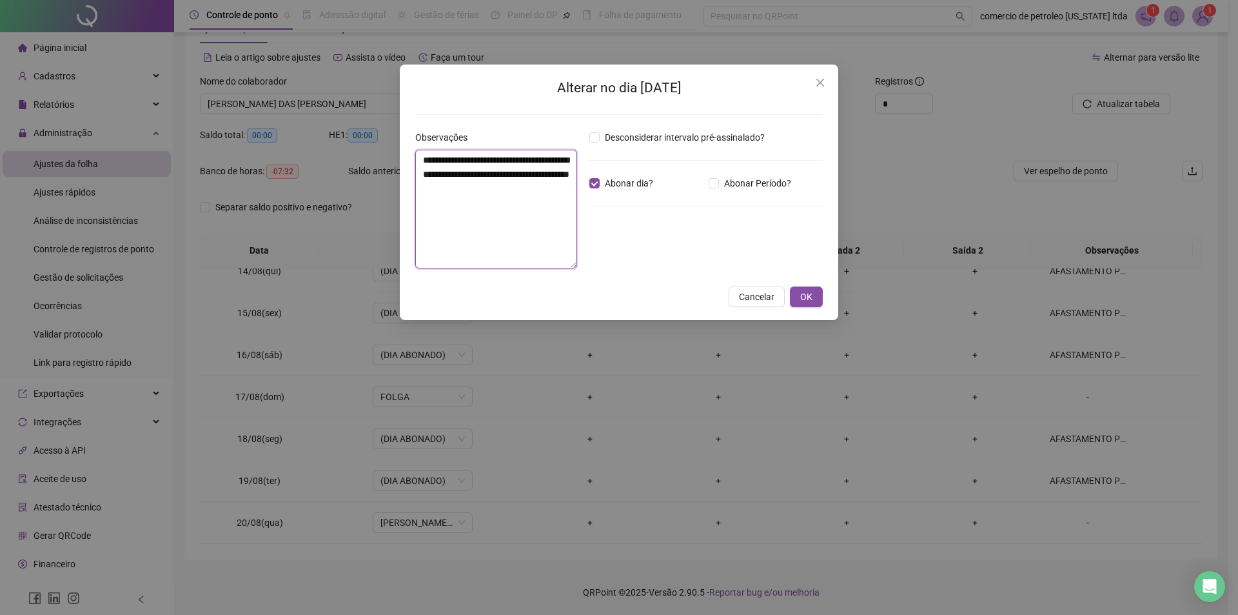
drag, startPoint x: 466, startPoint y: 206, endPoint x: 426, endPoint y: 159, distance: 62.3
click at [426, 159] on textarea "**********" at bounding box center [496, 209] width 162 height 119
click at [823, 87] on icon "close" at bounding box center [820, 82] width 10 height 10
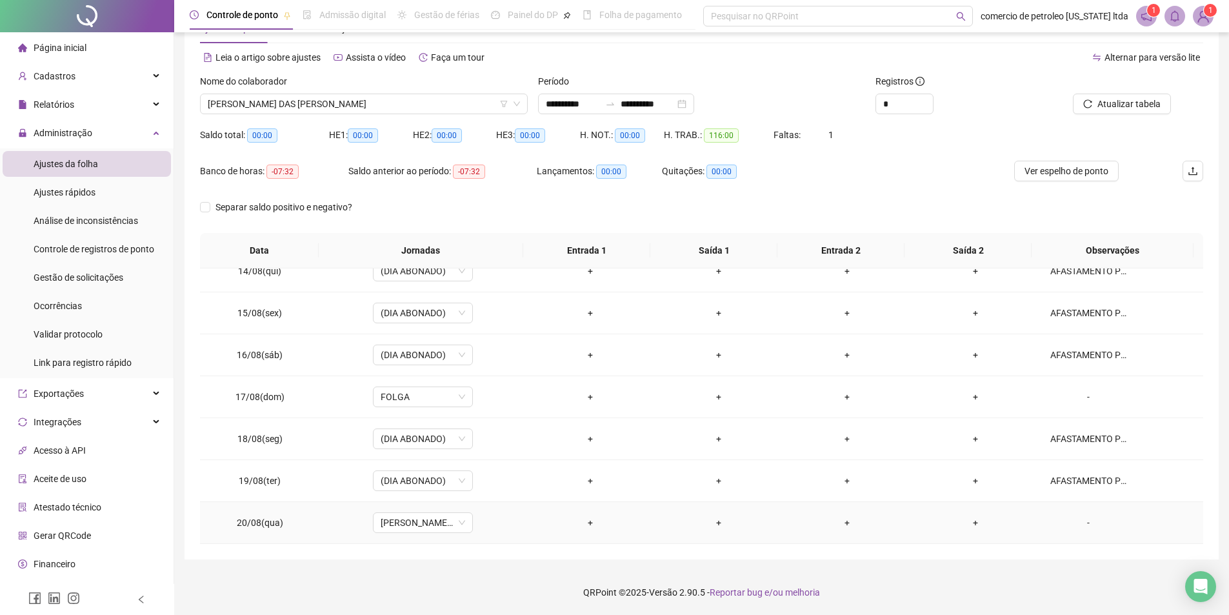
click at [1084, 524] on div "-" at bounding box center [1088, 522] width 76 height 14
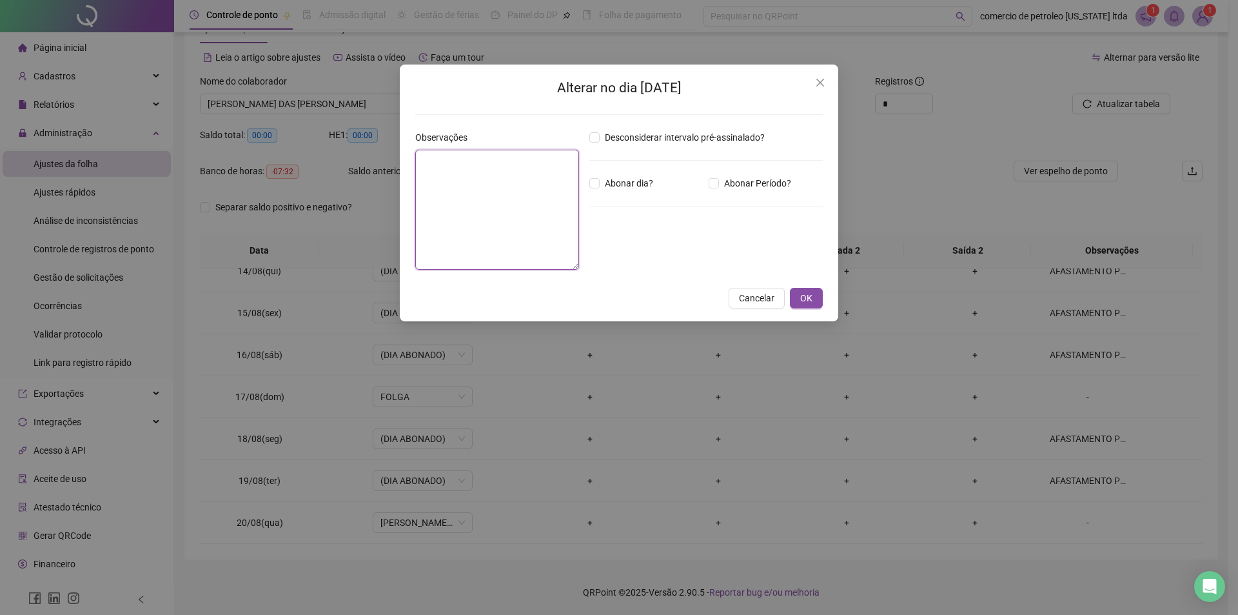
click at [462, 215] on textarea at bounding box center [497, 210] width 164 height 120
paste textarea "**********"
type textarea "**********"
click at [818, 301] on button "OK" at bounding box center [806, 298] width 33 height 21
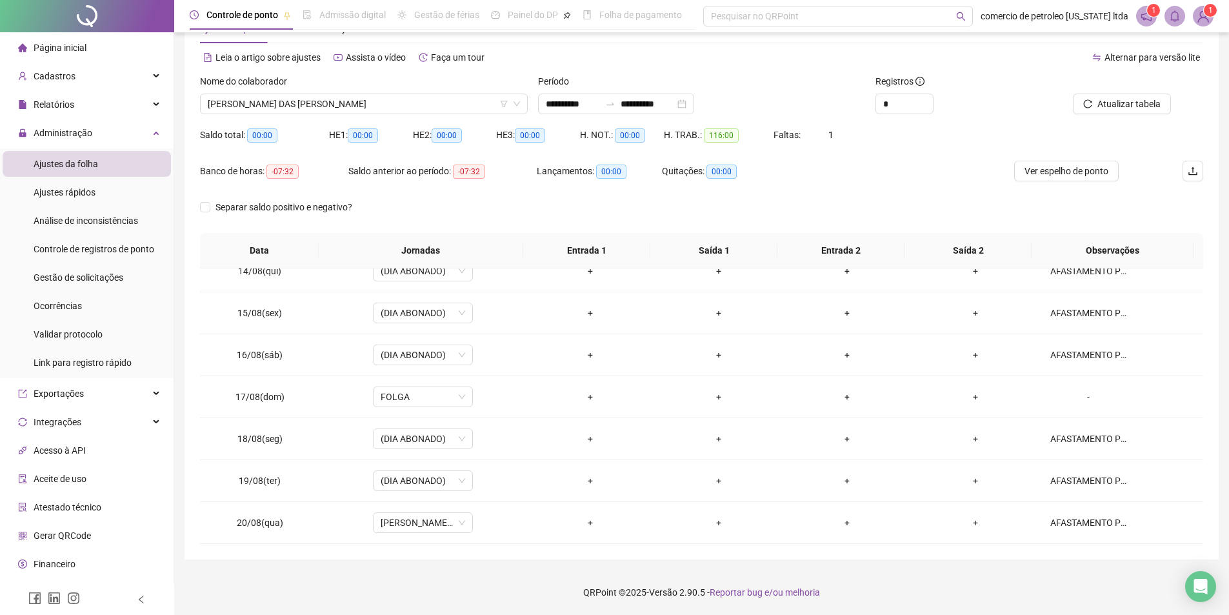
click at [1205, 13] on sup "1" at bounding box center [1209, 10] width 13 height 13
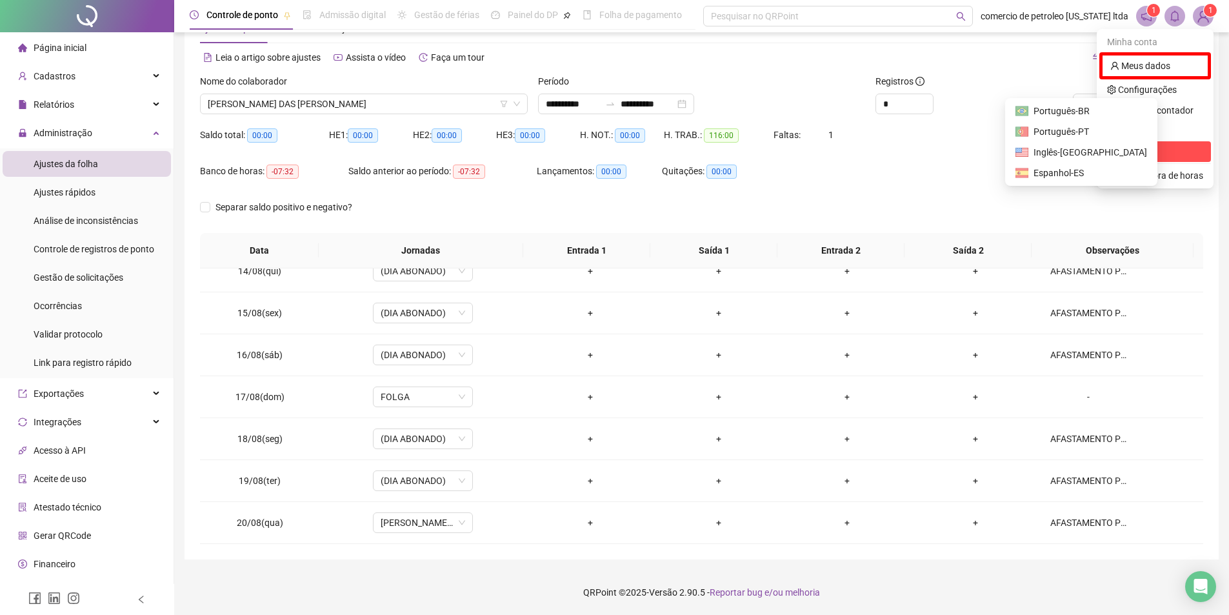
click at [1170, 147] on span "Sair" at bounding box center [1155, 151] width 96 height 14
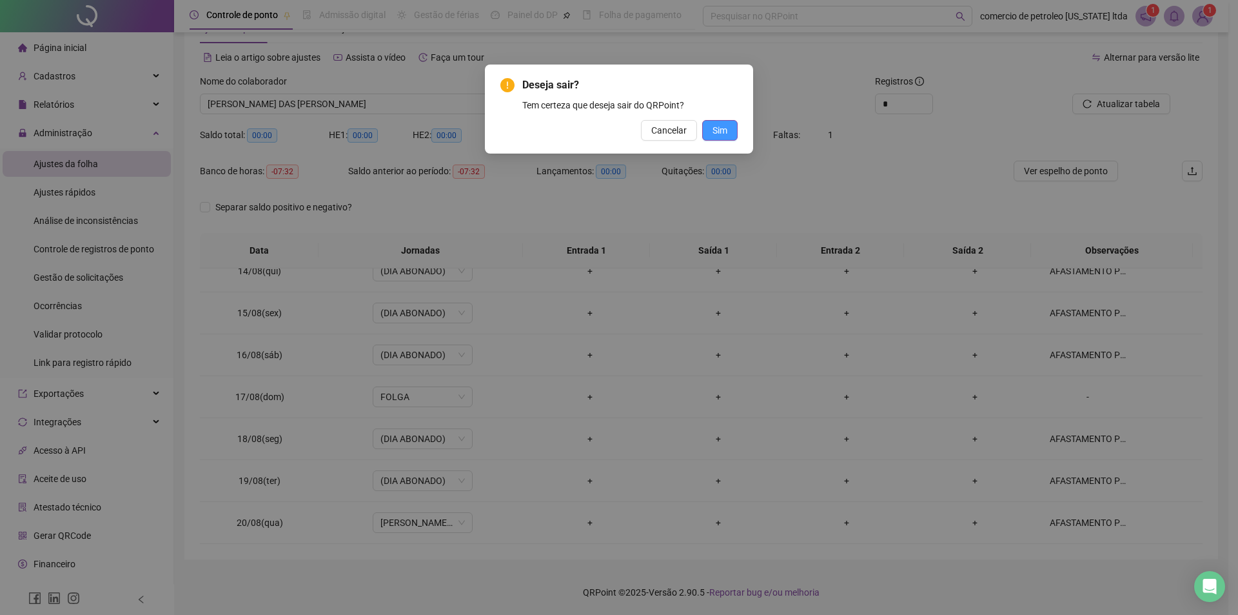
click at [715, 127] on span "Sim" at bounding box center [720, 130] width 15 height 14
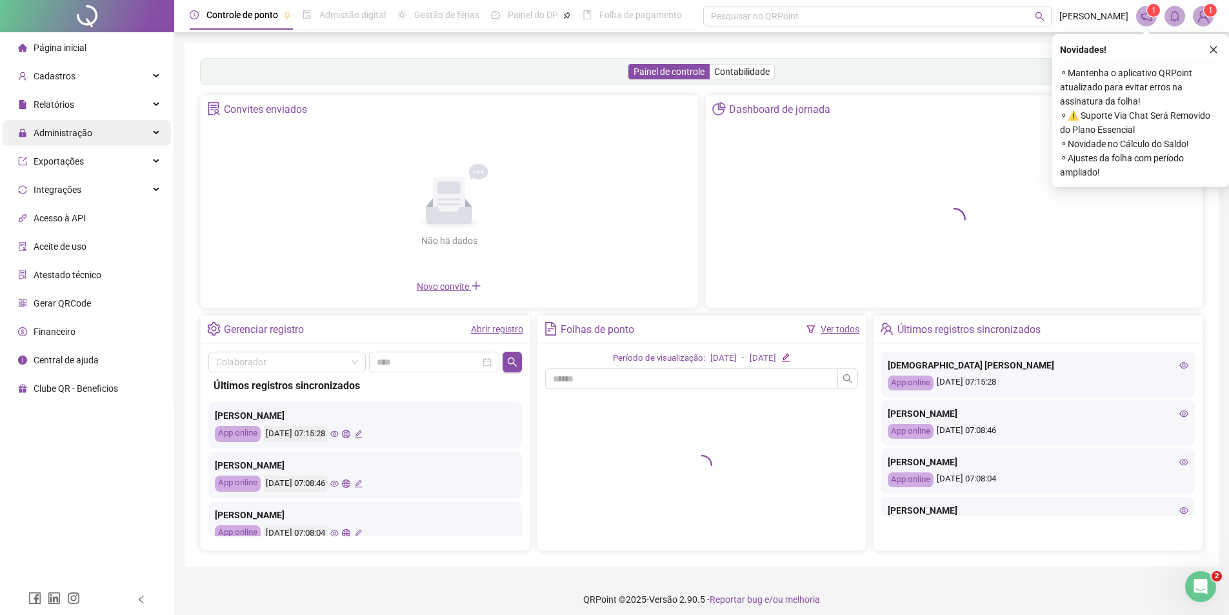
click at [74, 134] on span "Administração" at bounding box center [63, 133] width 59 height 10
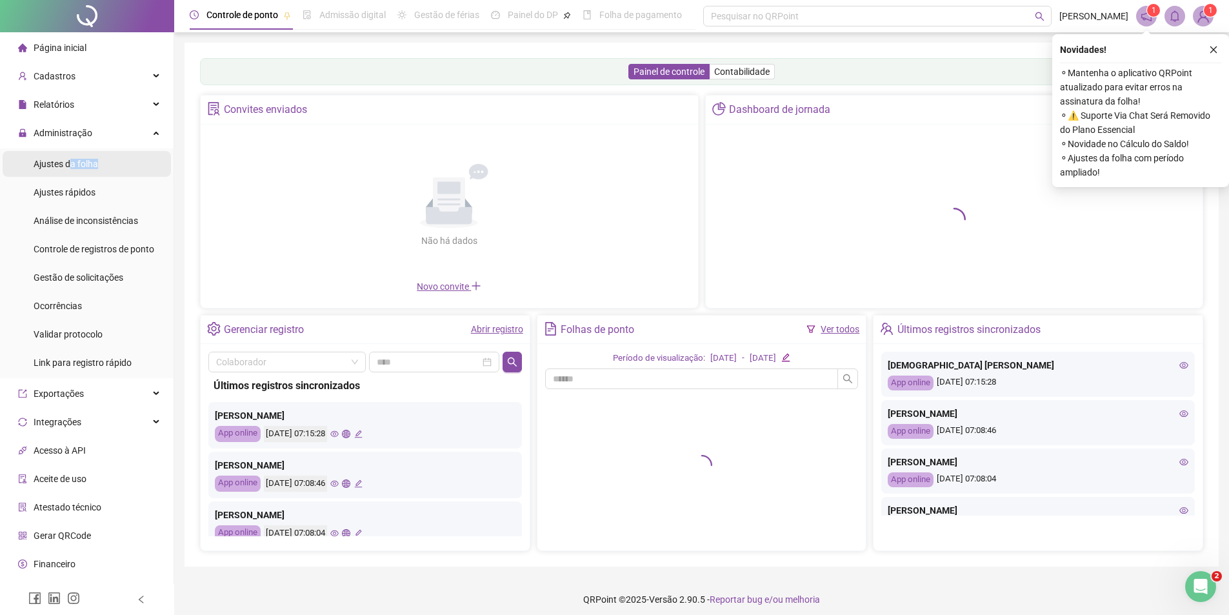
click at [71, 169] on div "Ajustes da folha" at bounding box center [66, 164] width 64 height 26
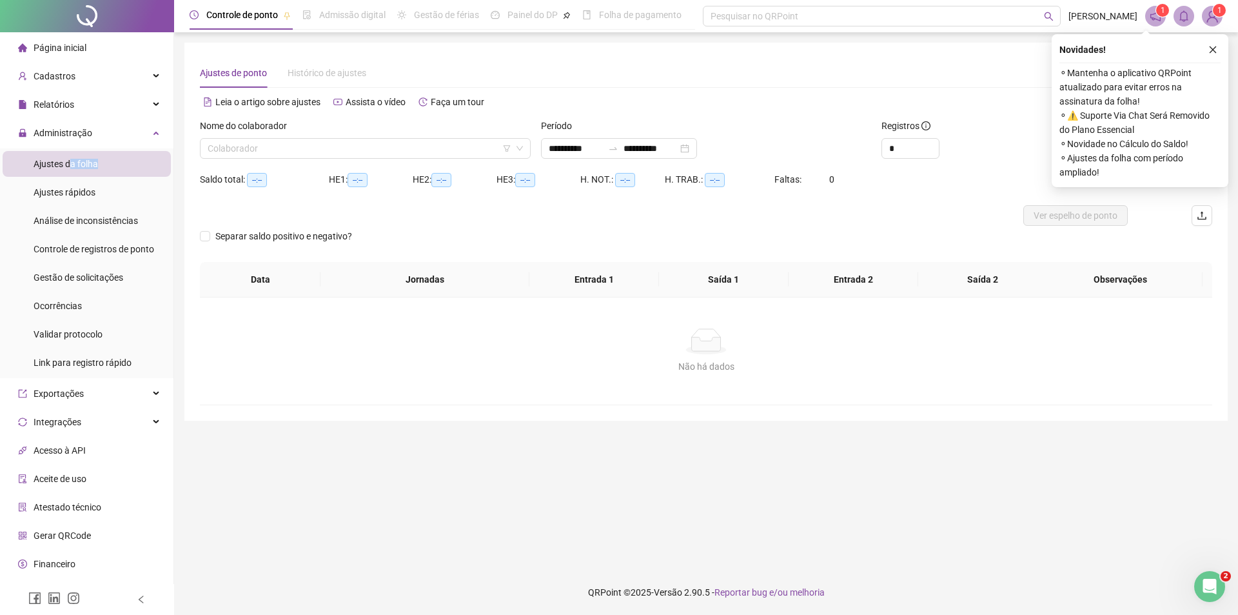
type input "**********"
click at [368, 151] on input "search" at bounding box center [360, 148] width 304 height 19
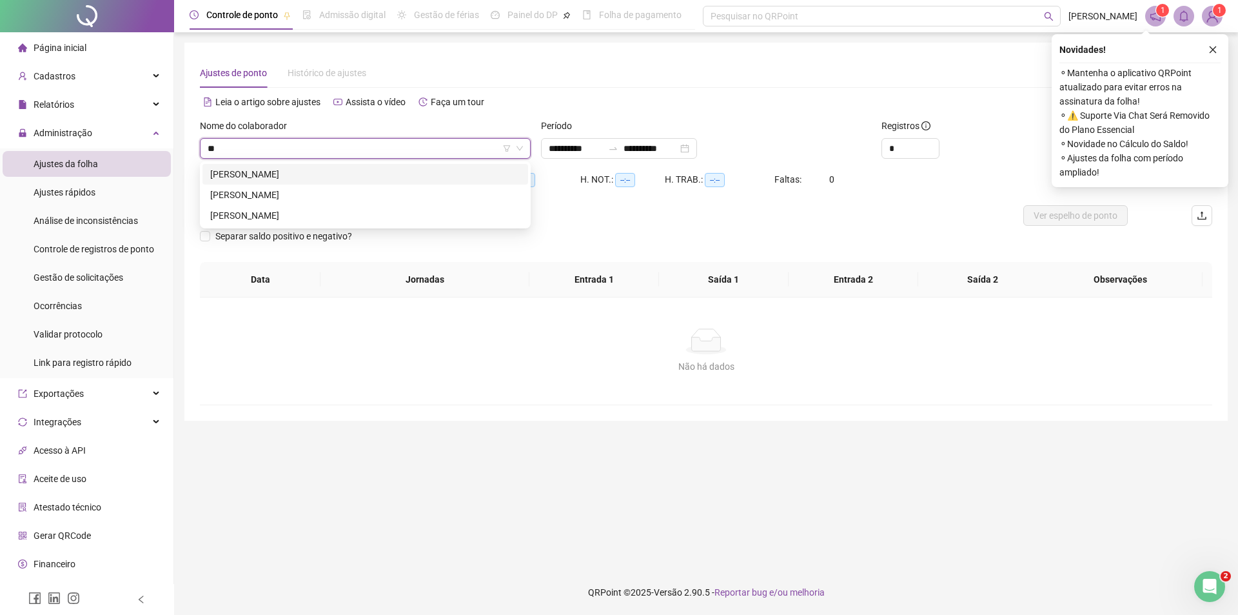
type input "***"
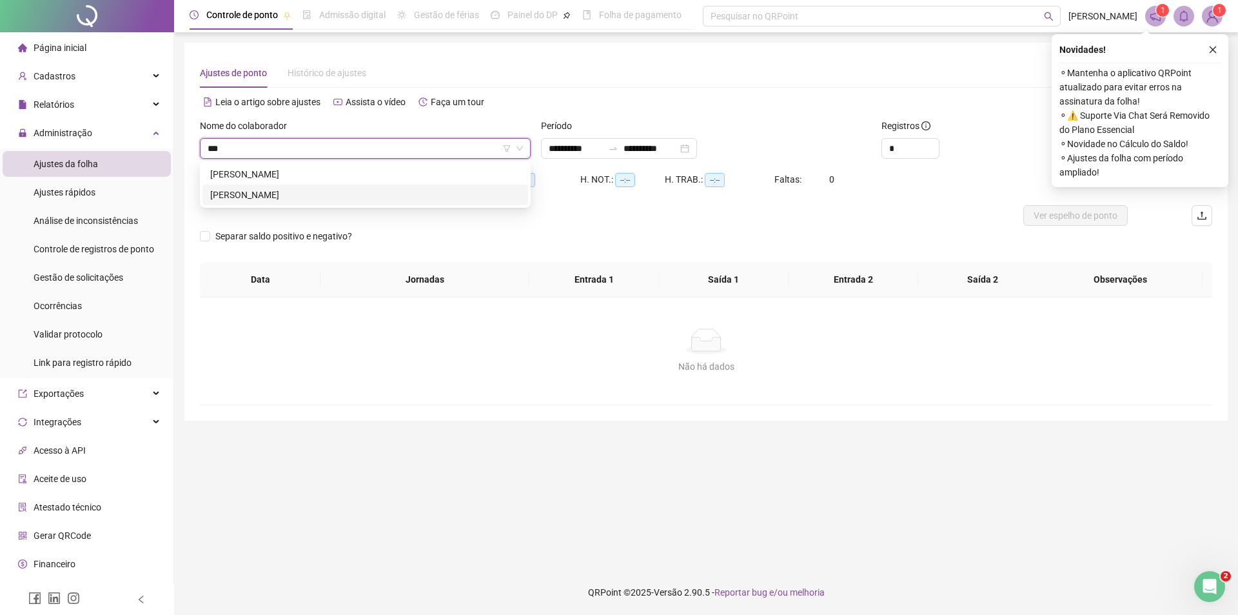
click at [333, 186] on div "[PERSON_NAME]" at bounding box center [366, 194] width 326 height 21
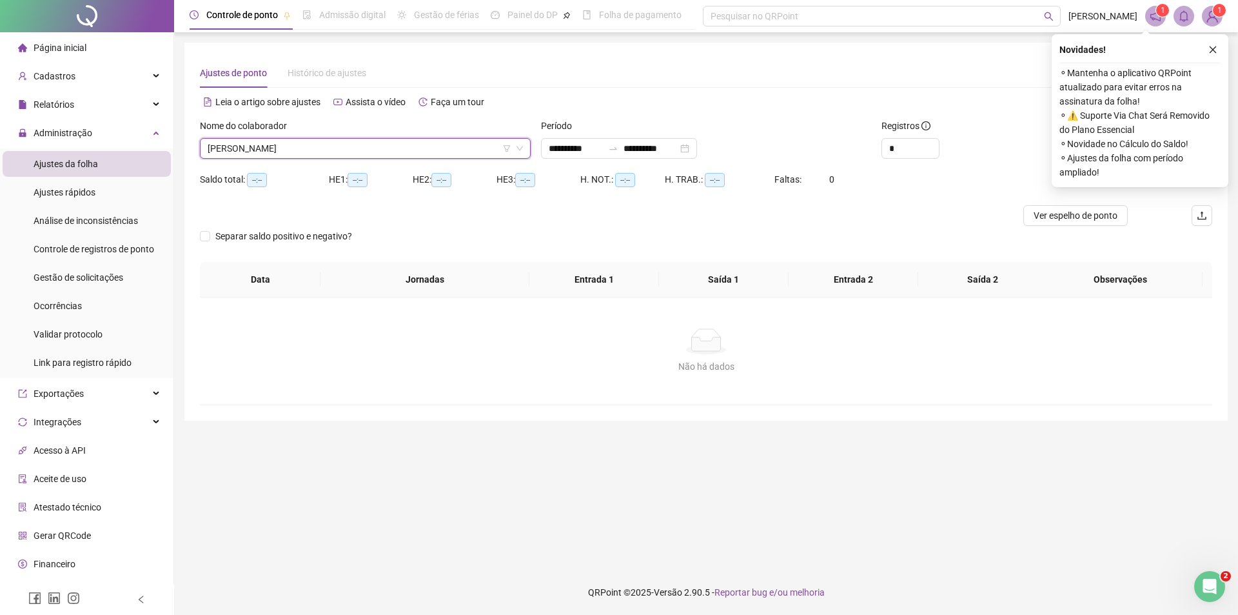
click at [337, 150] on span "[PERSON_NAME]" at bounding box center [365, 148] width 315 height 19
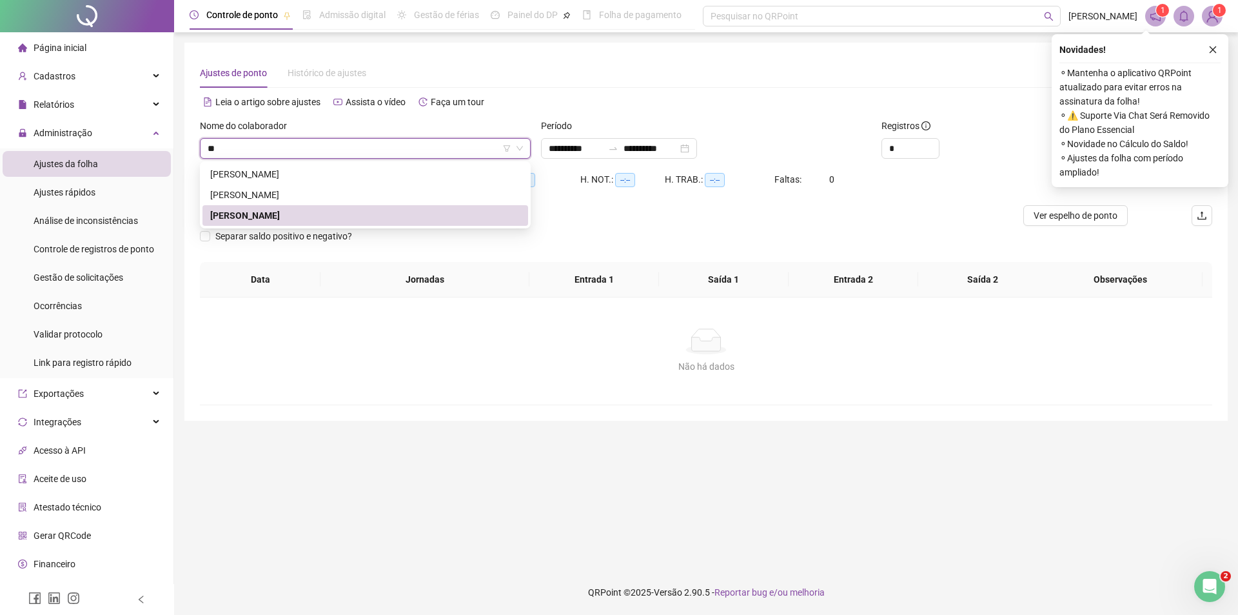
type input "***"
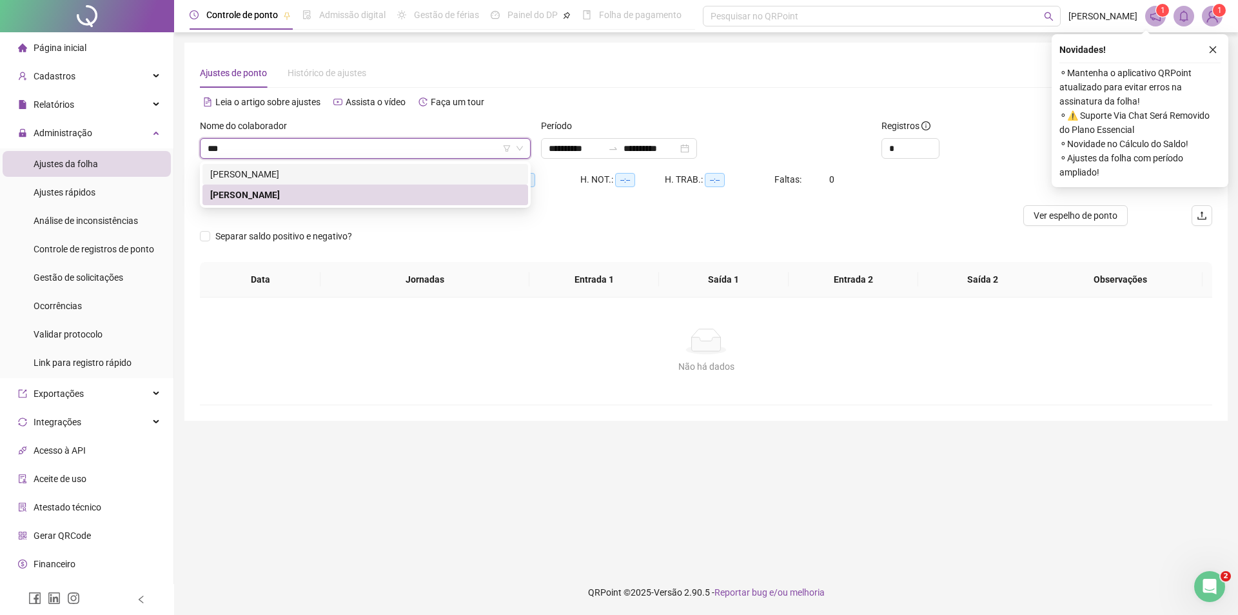
click at [285, 170] on div "[PERSON_NAME]" at bounding box center [365, 174] width 310 height 14
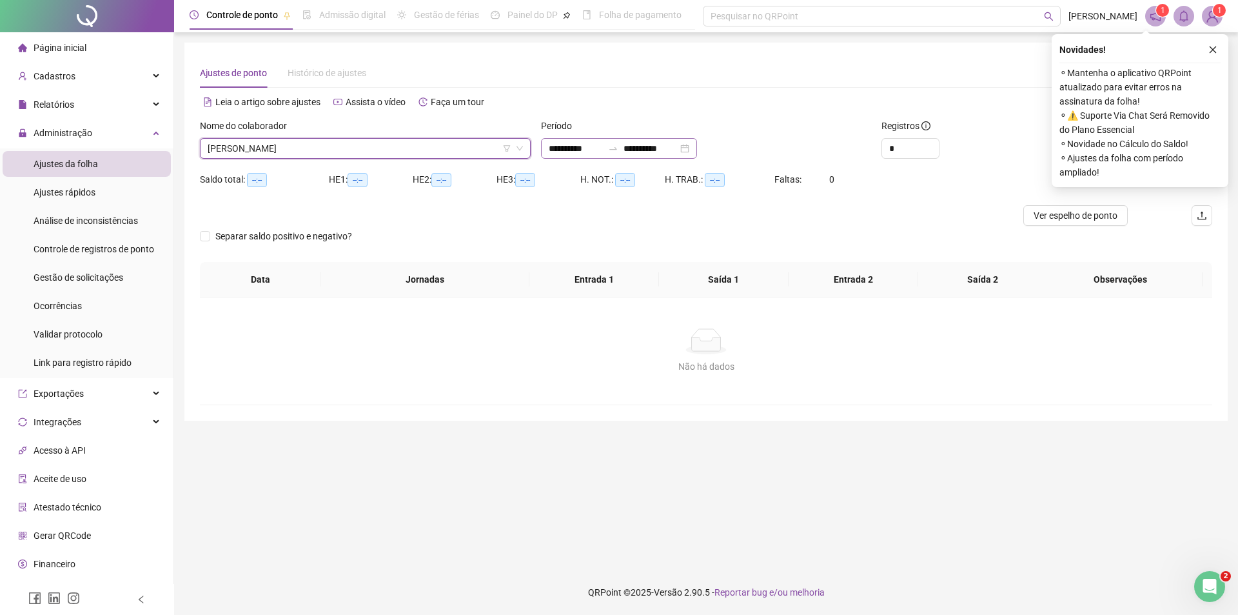
click at [697, 146] on div "**********" at bounding box center [619, 148] width 156 height 21
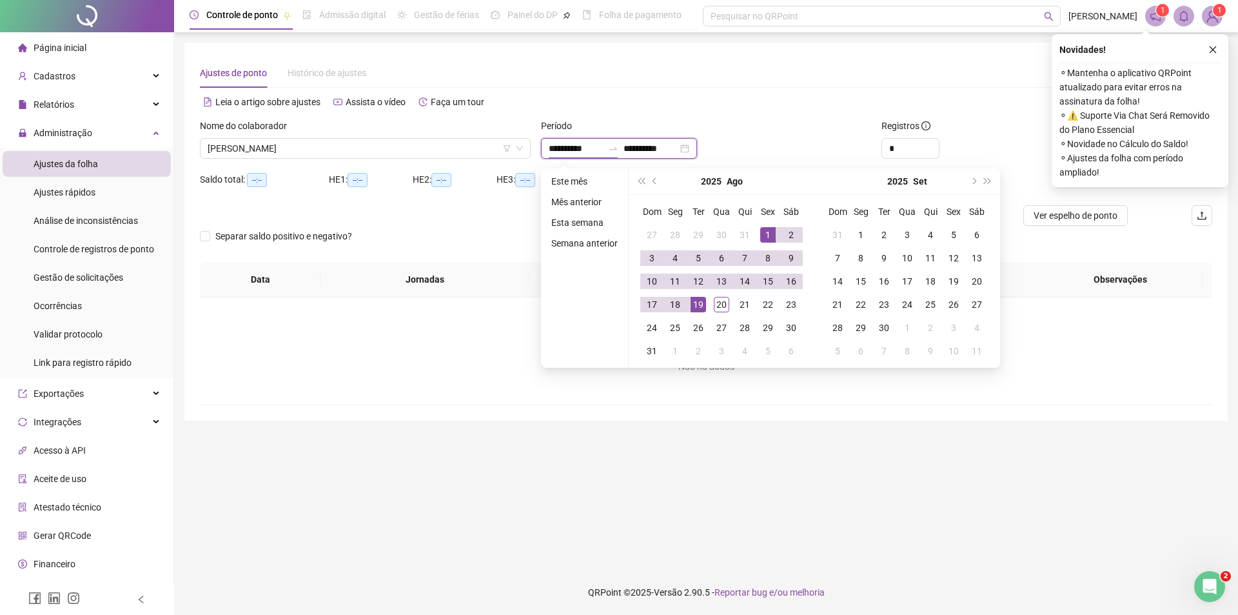
type input "**********"
click at [766, 232] on div "1" at bounding box center [767, 234] width 15 height 15
type input "**********"
click at [726, 301] on div "20" at bounding box center [721, 304] width 15 height 15
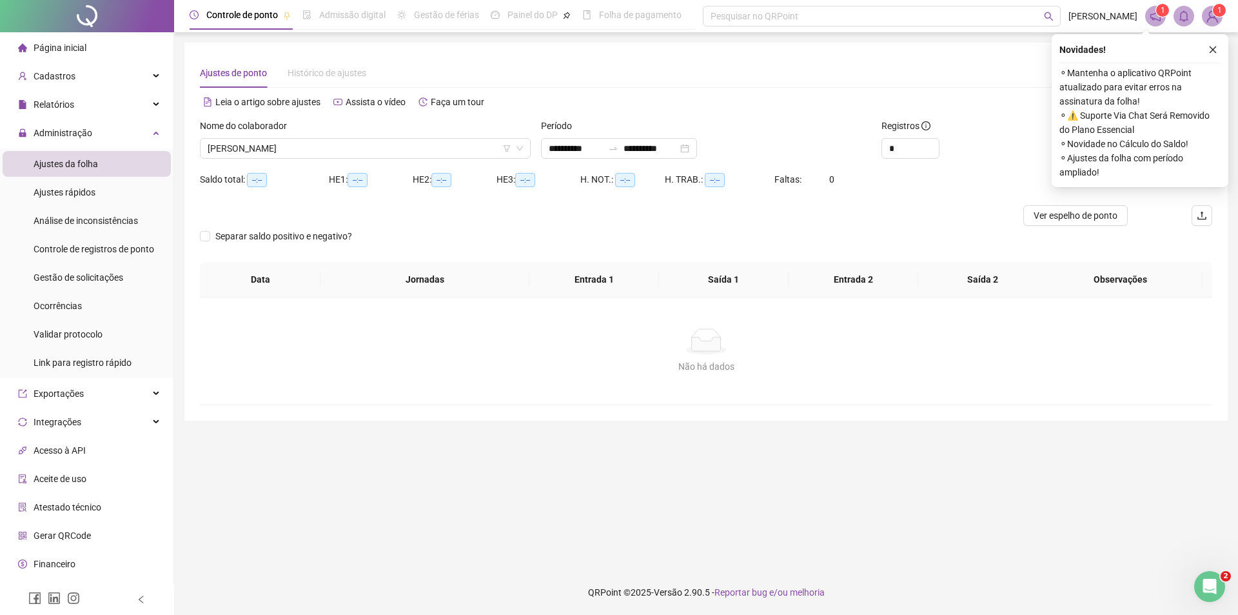
click at [1222, 48] on div "Novidades ! ⚬ Mantenha o aplicativo QRPoint atualizado para evitar erros na ass…" at bounding box center [1140, 110] width 177 height 153
click at [1219, 49] on button "button" at bounding box center [1212, 49] width 15 height 15
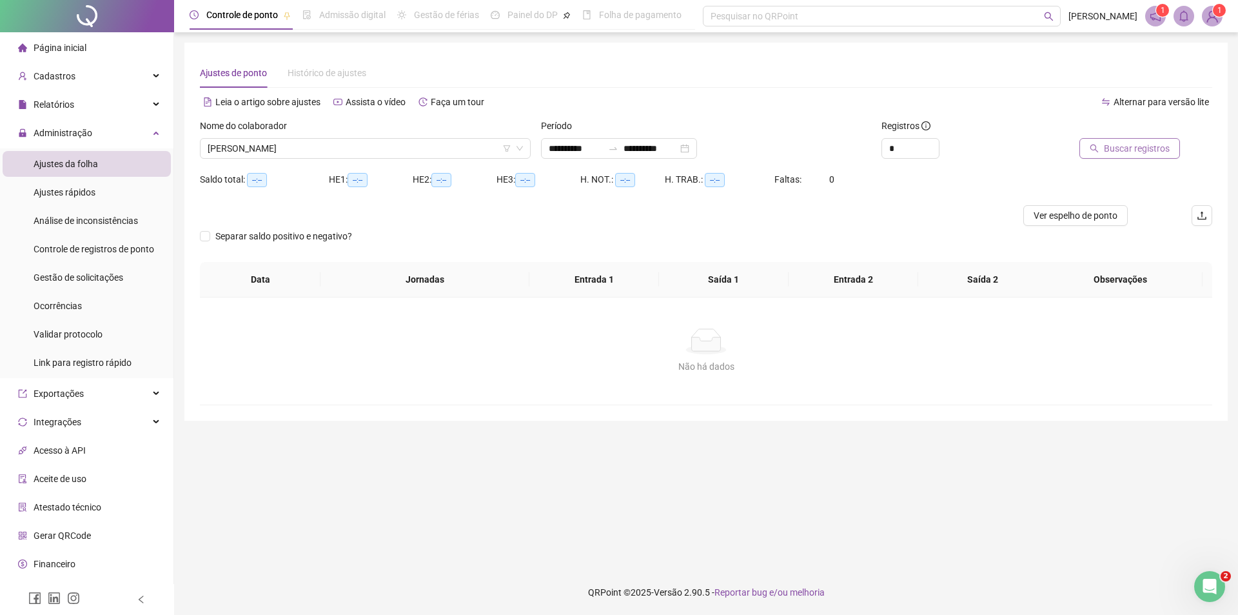
click at [1154, 153] on span "Buscar registros" at bounding box center [1137, 148] width 66 height 14
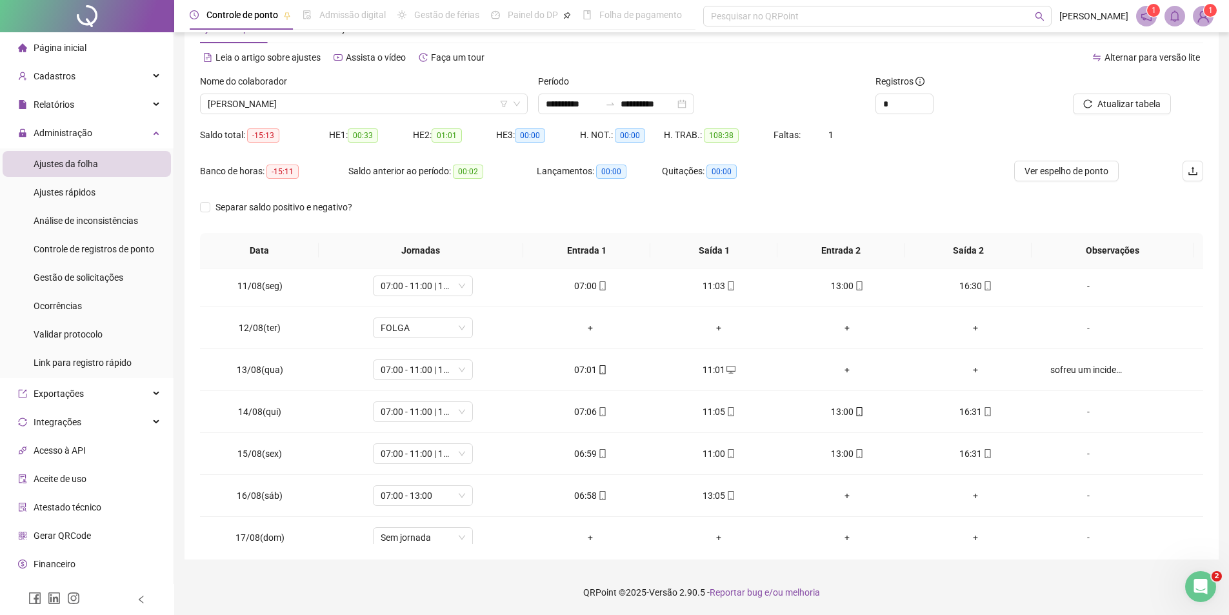
scroll to position [563, 0]
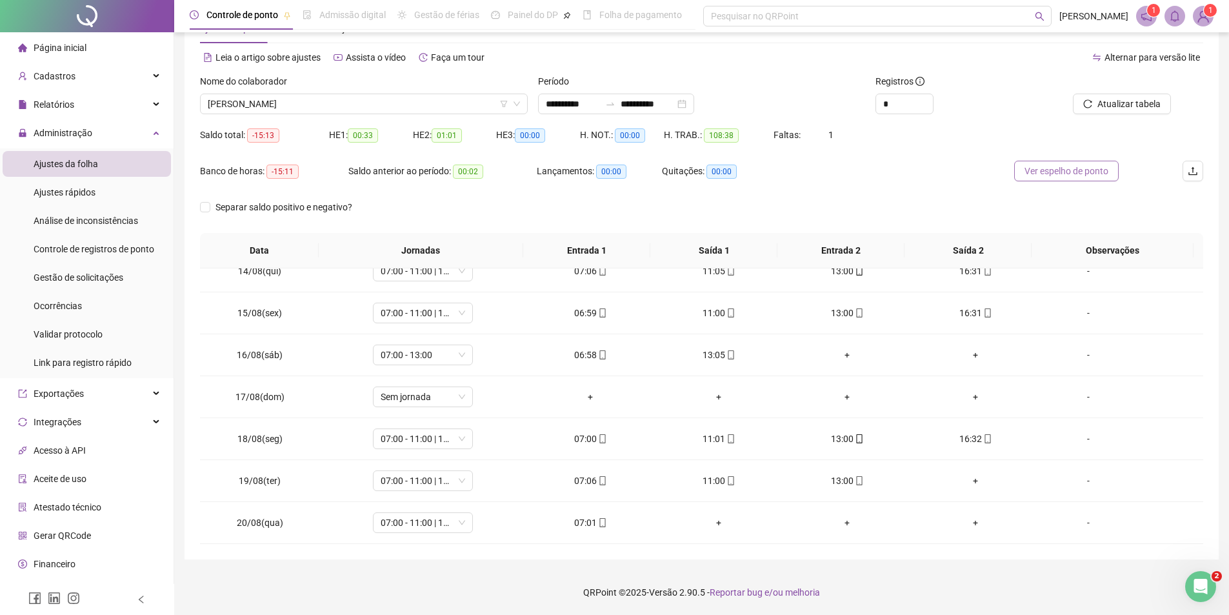
click at [1064, 177] on span "Ver espelho de ponto" at bounding box center [1066, 171] width 84 height 14
click at [973, 480] on div "+" at bounding box center [976, 480] width 108 height 14
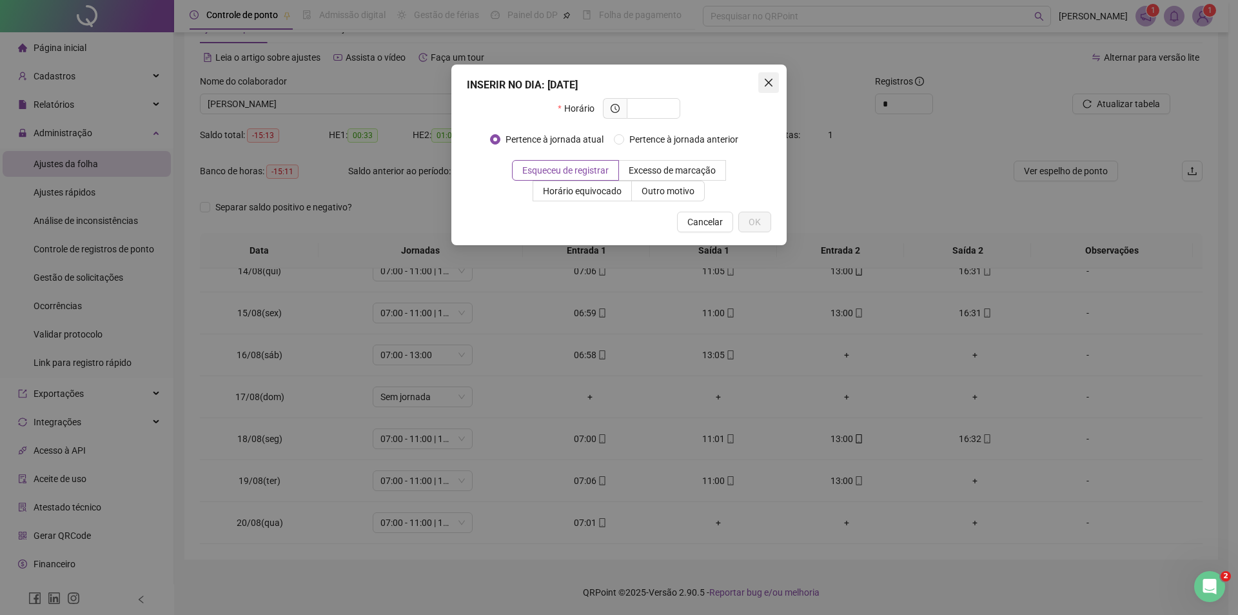
click at [770, 81] on icon "close" at bounding box center [769, 83] width 8 height 8
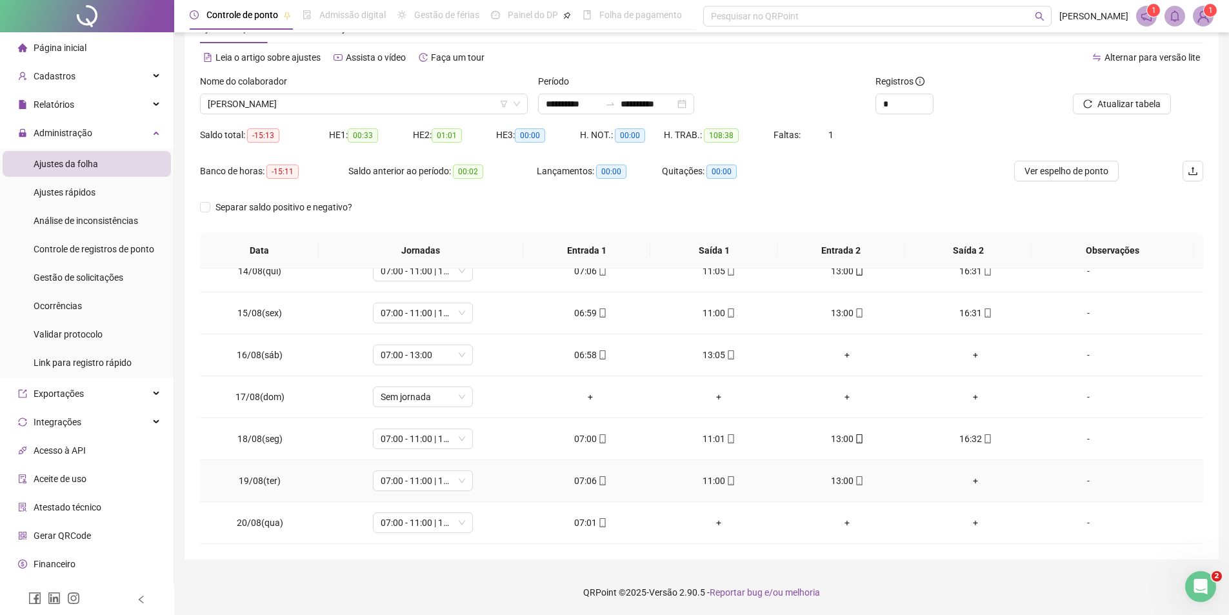
click at [965, 479] on div "+" at bounding box center [976, 480] width 108 height 14
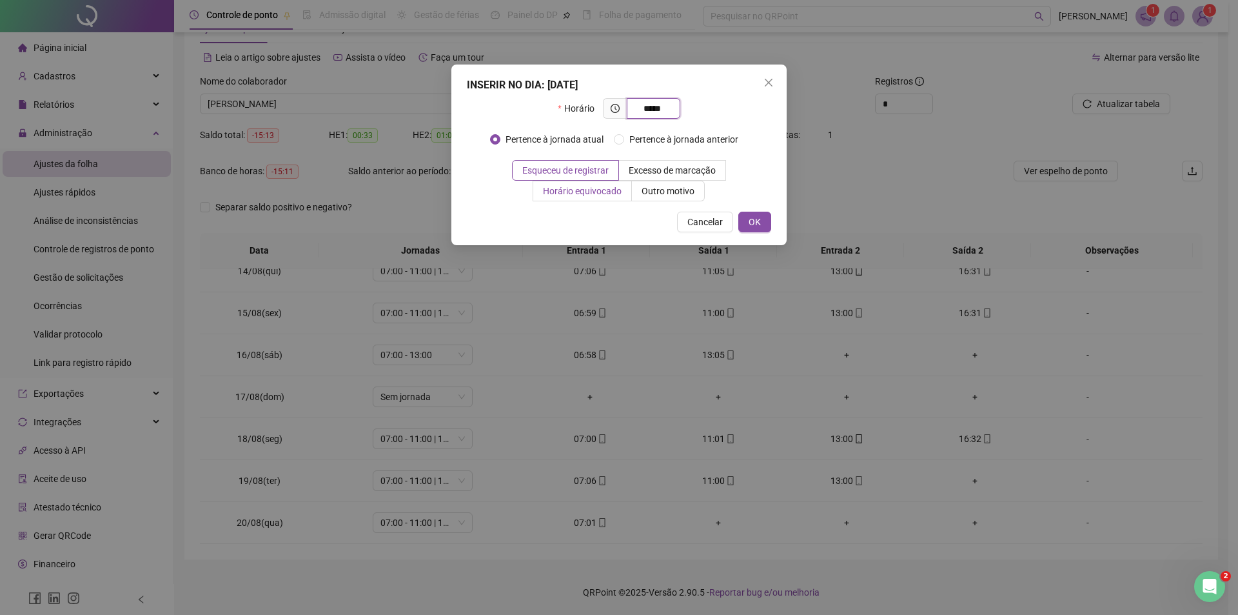
type input "*****"
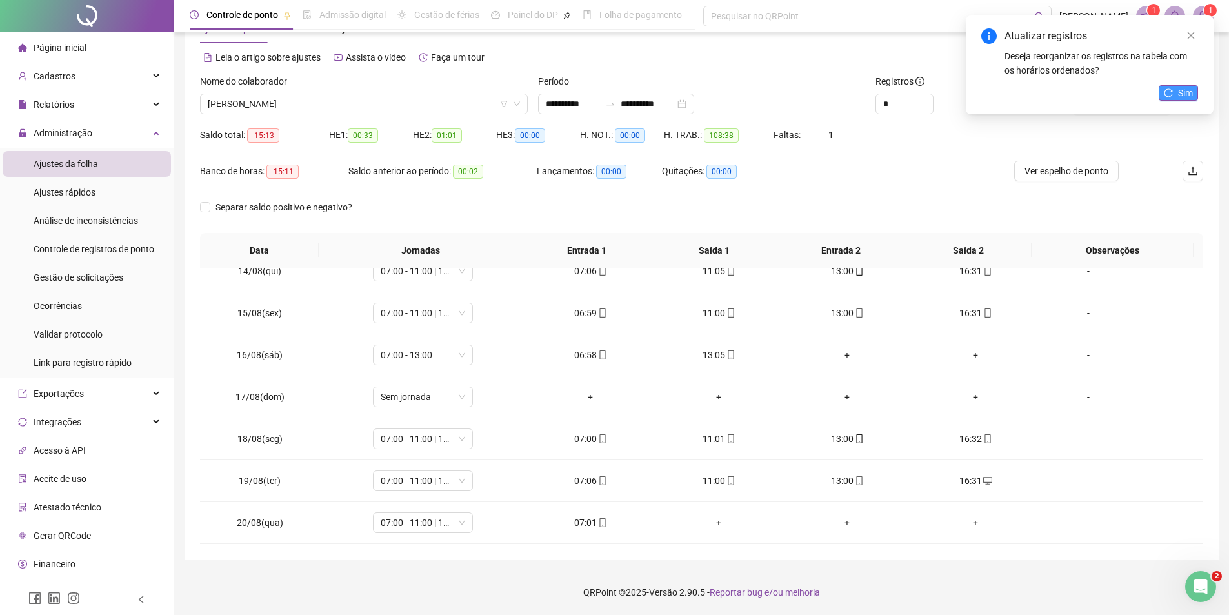
click at [1180, 92] on span "Sim" at bounding box center [1185, 93] width 15 height 14
